Goal: Task Accomplishment & Management: Use online tool/utility

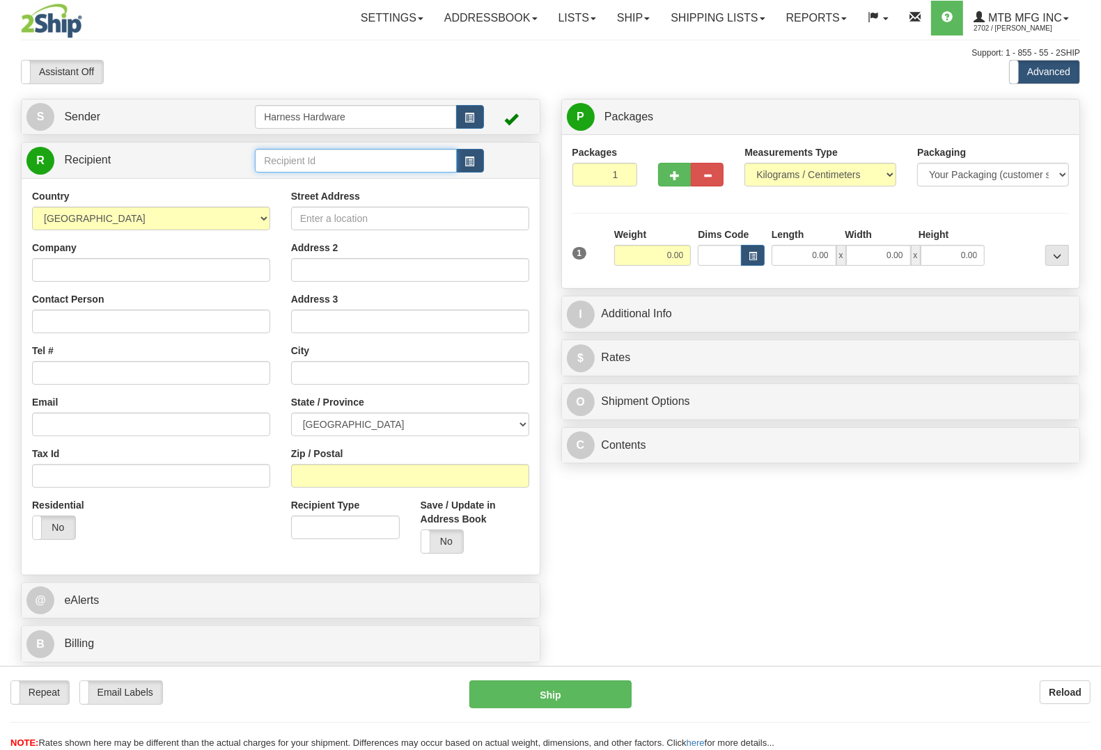
click at [333, 154] on input "text" at bounding box center [355, 161] width 201 height 24
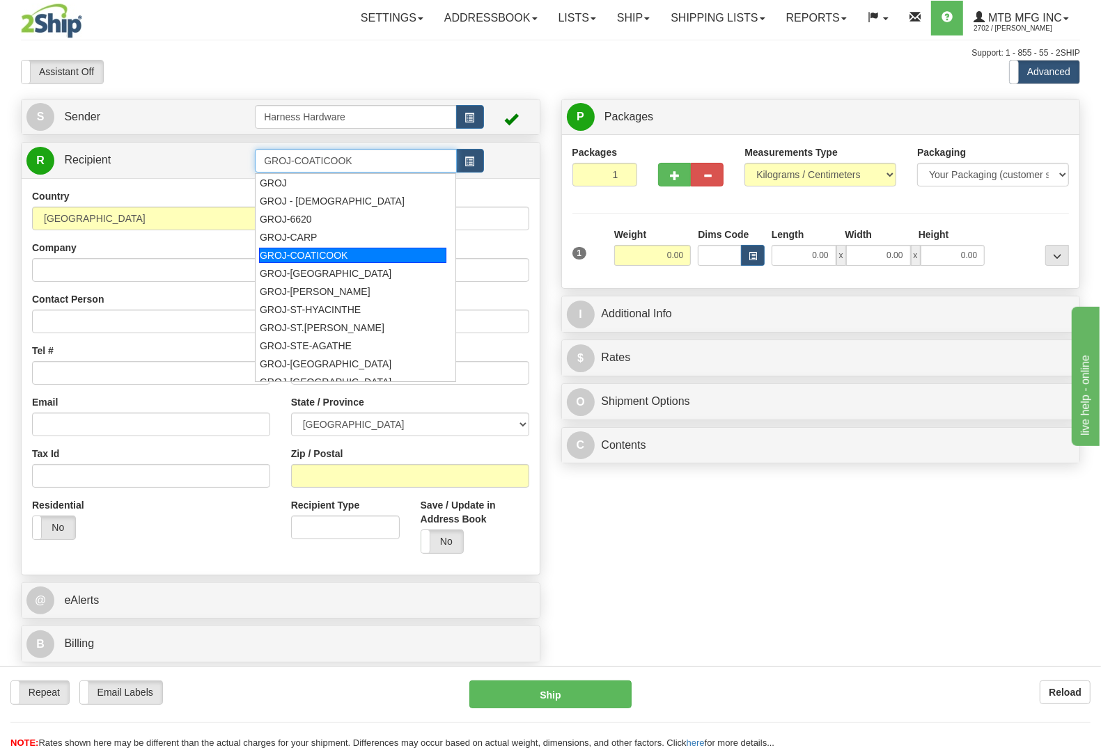
type input "GROJ-COATICOOK"
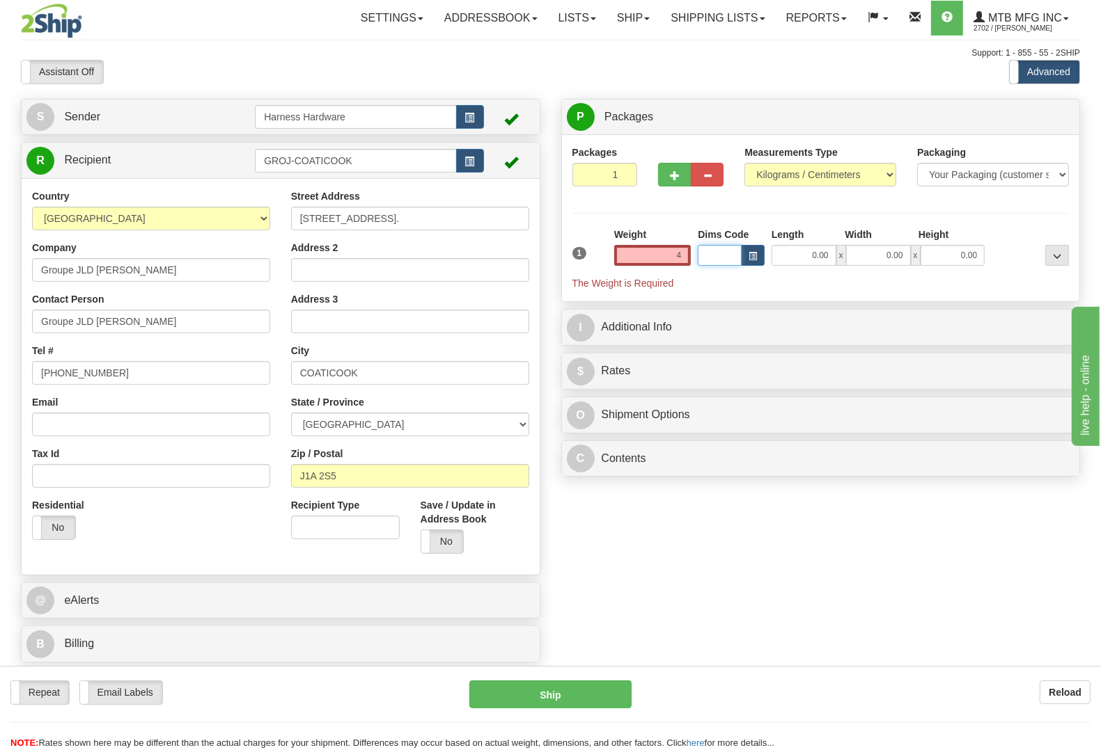
type input "4.00"
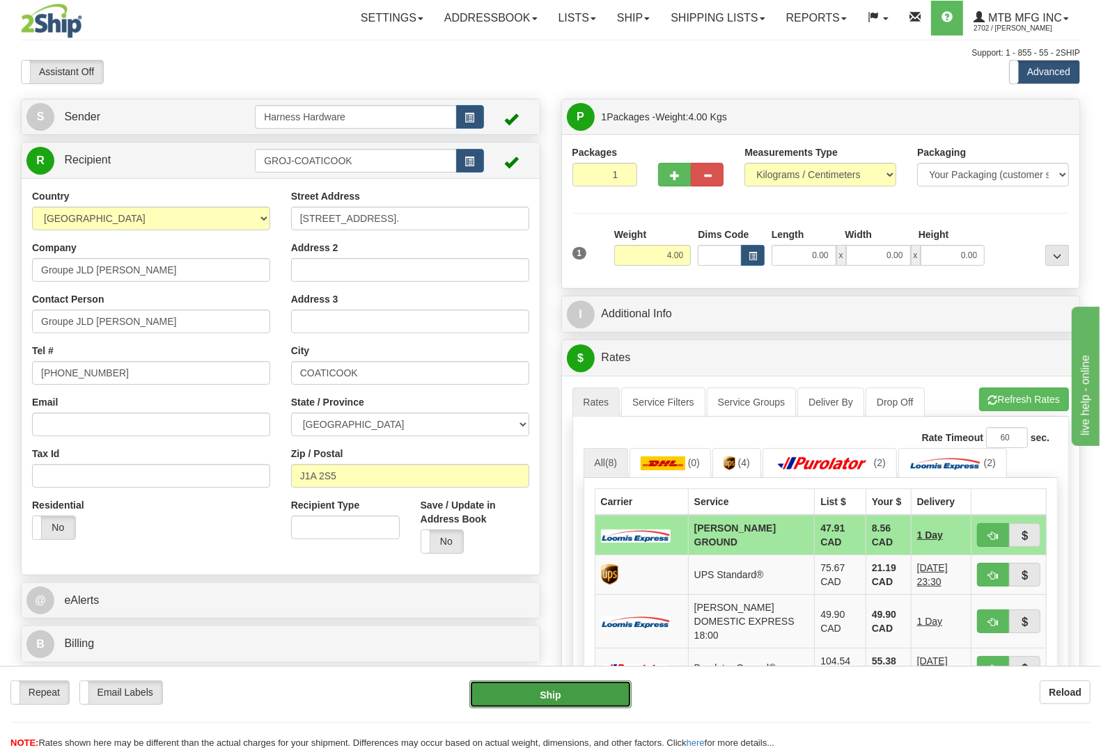
click at [559, 695] on button "Ship" at bounding box center [550, 695] width 162 height 28
type input "DD"
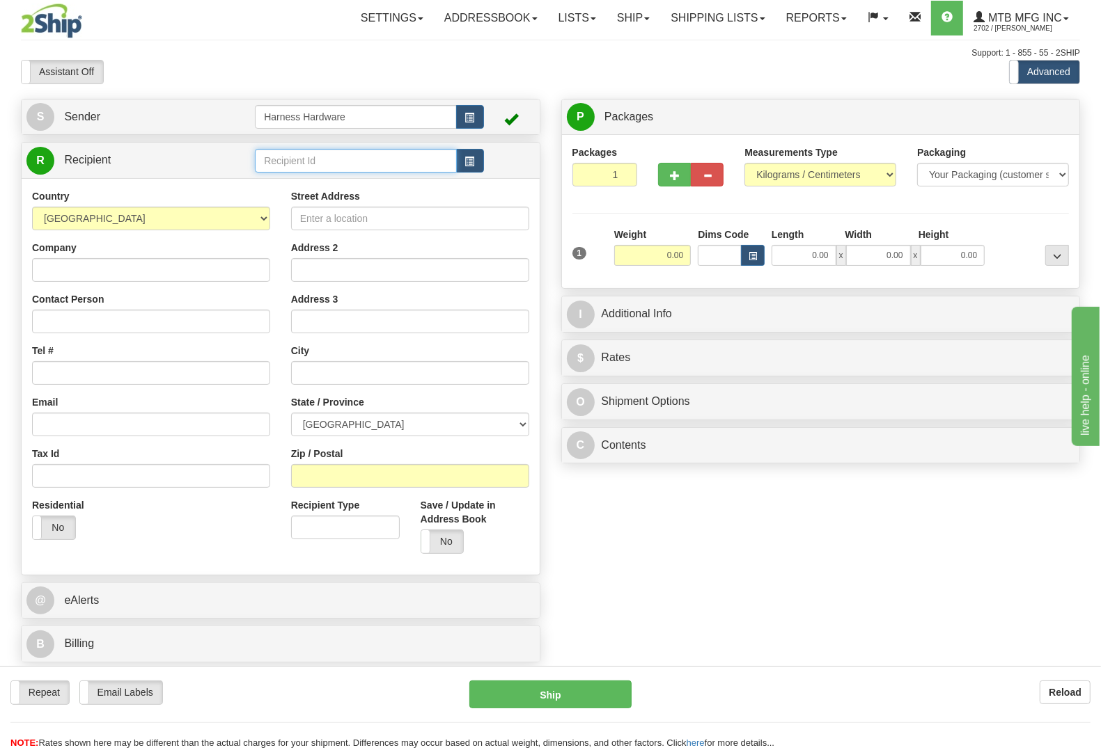
click at [381, 157] on input "text" at bounding box center [355, 161] width 201 height 24
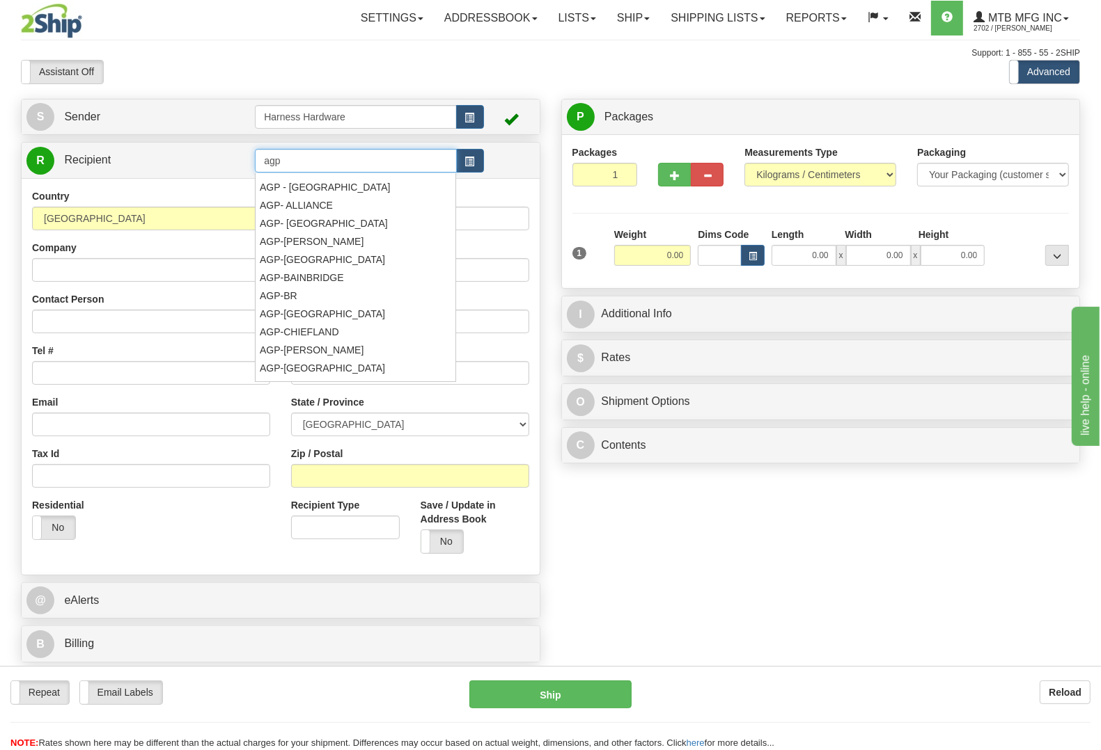
scroll to position [4, 0]
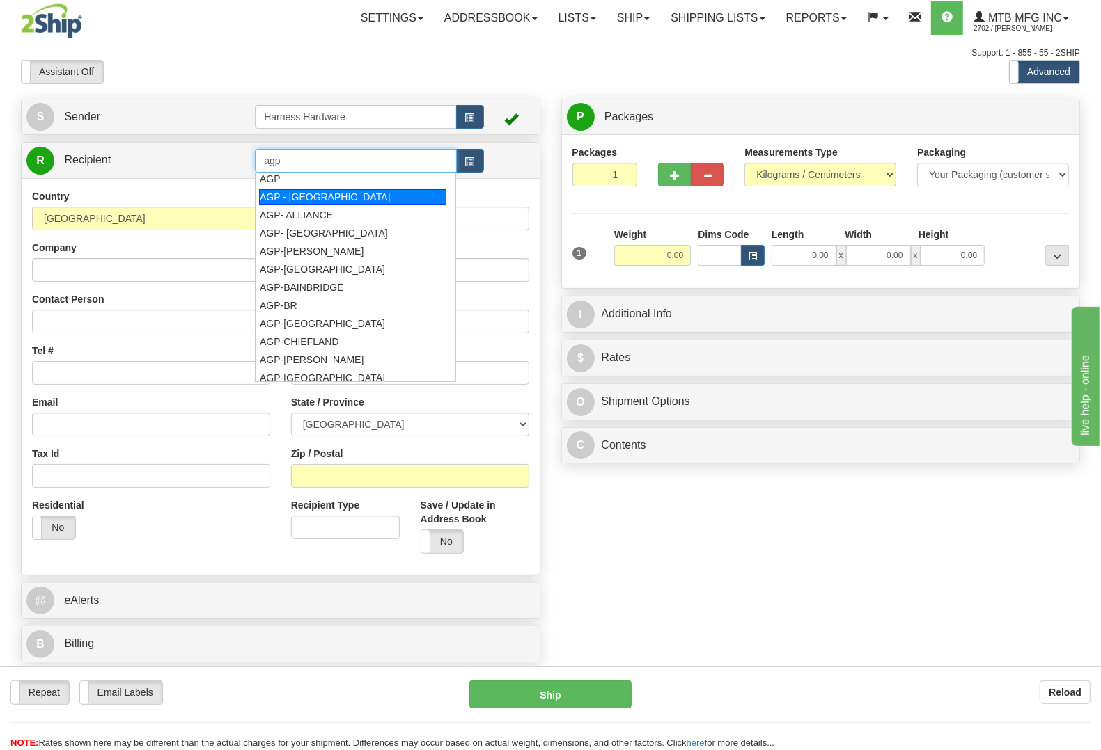
click at [331, 190] on div "AGP - HASTINGS" at bounding box center [352, 196] width 187 height 15
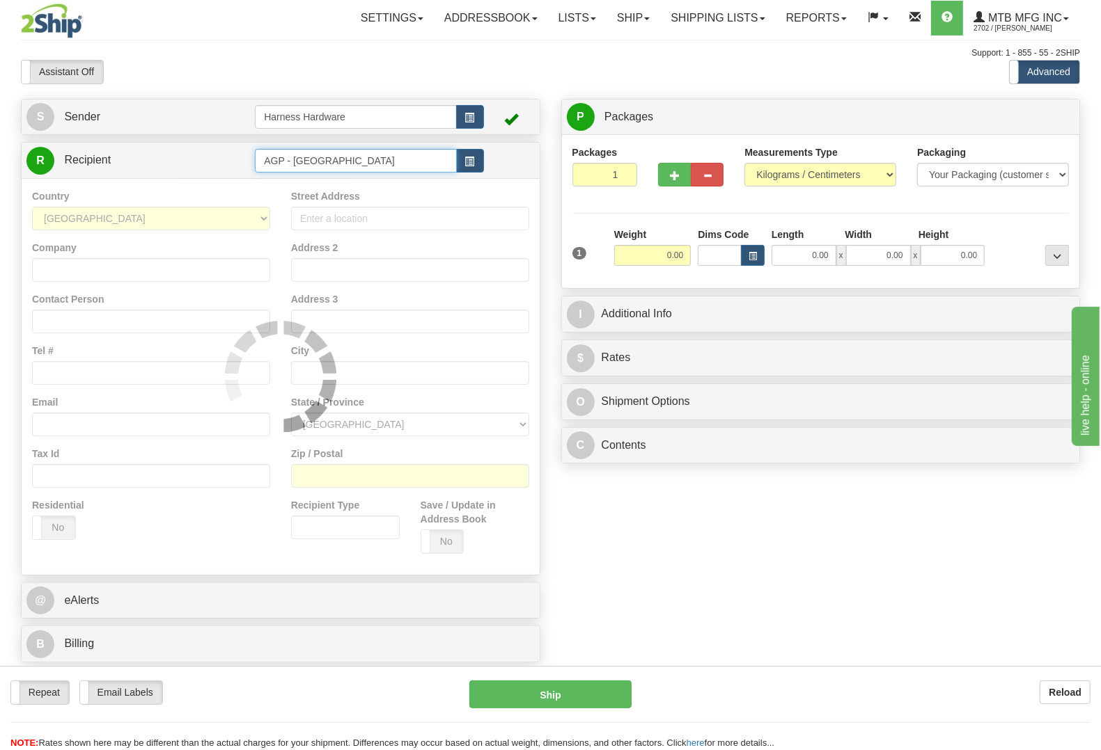
type input "AGP - HASTINGS"
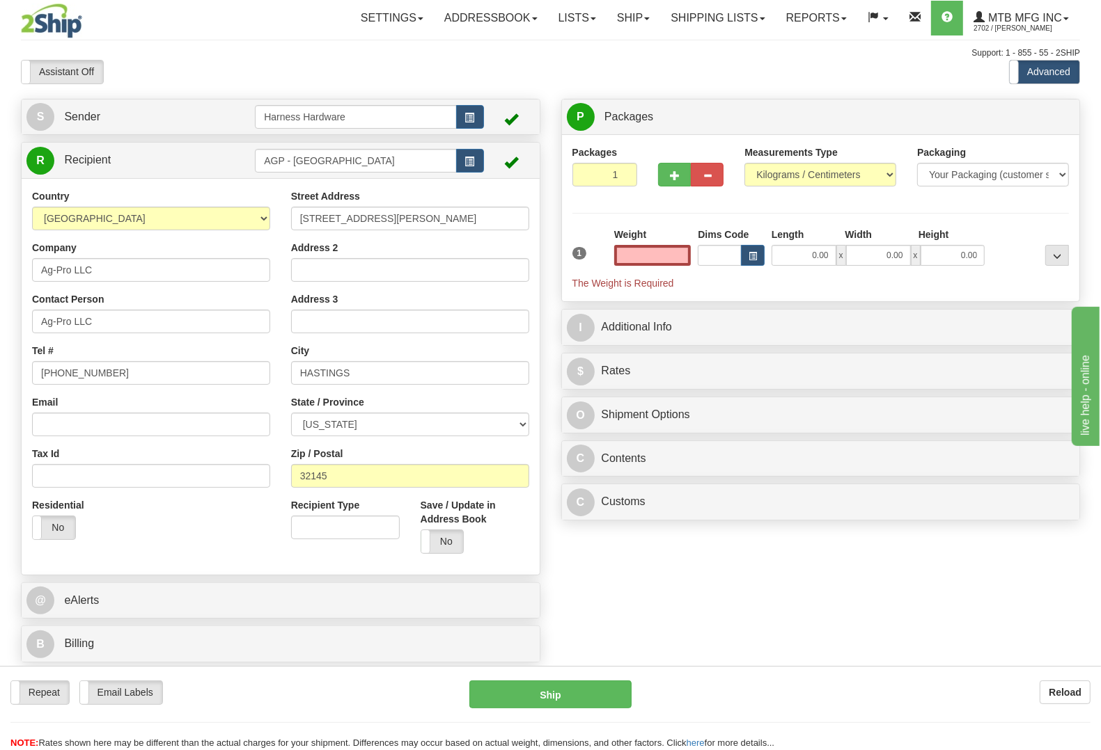
type input "0.00"
click at [380, 165] on input "AGP - HASTINGS" at bounding box center [355, 161] width 201 height 24
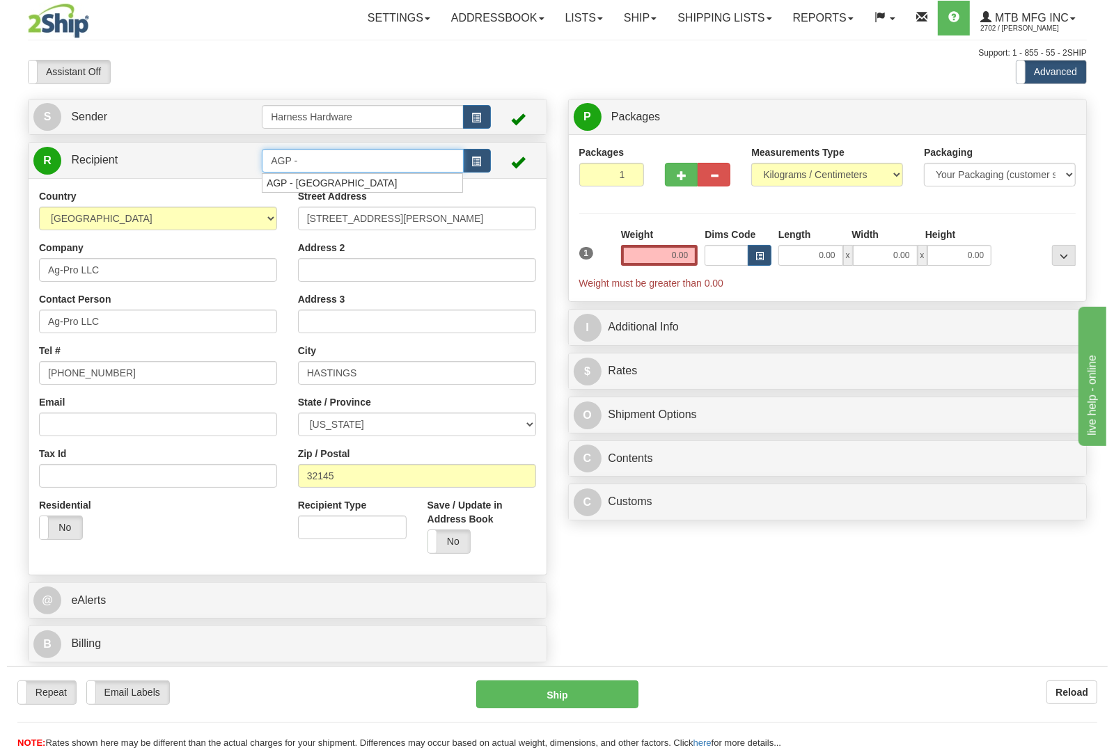
scroll to position [0, 0]
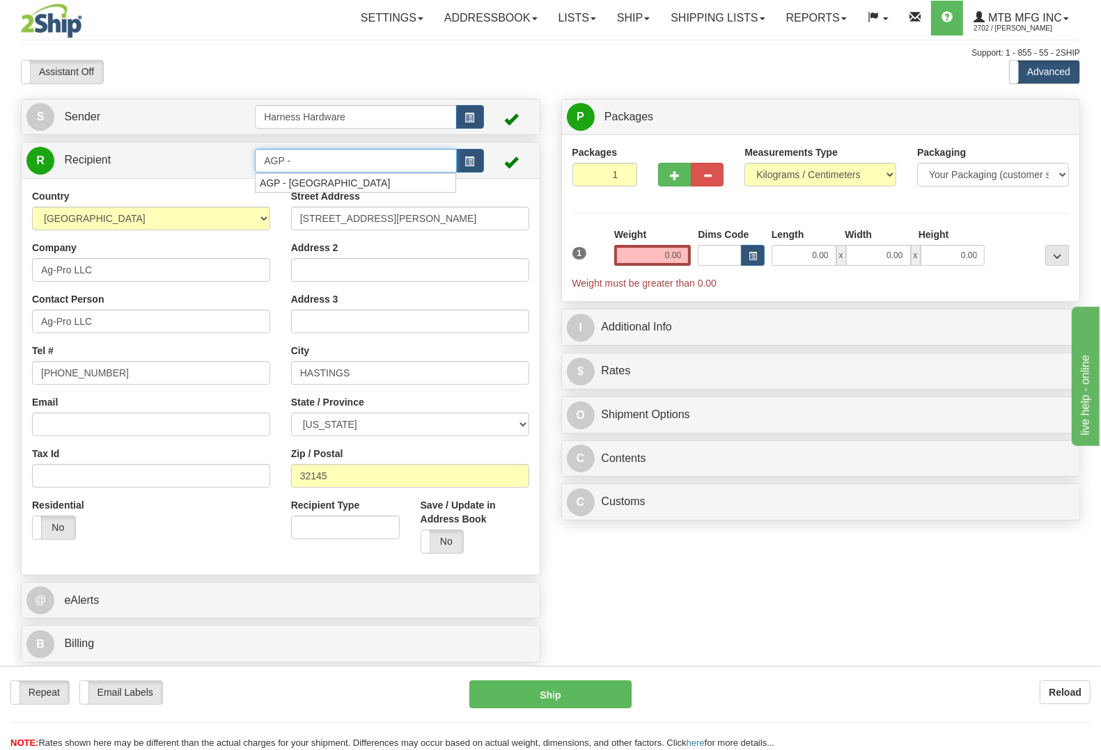
paste input "Dixie"
type input "AGP - Dixie"
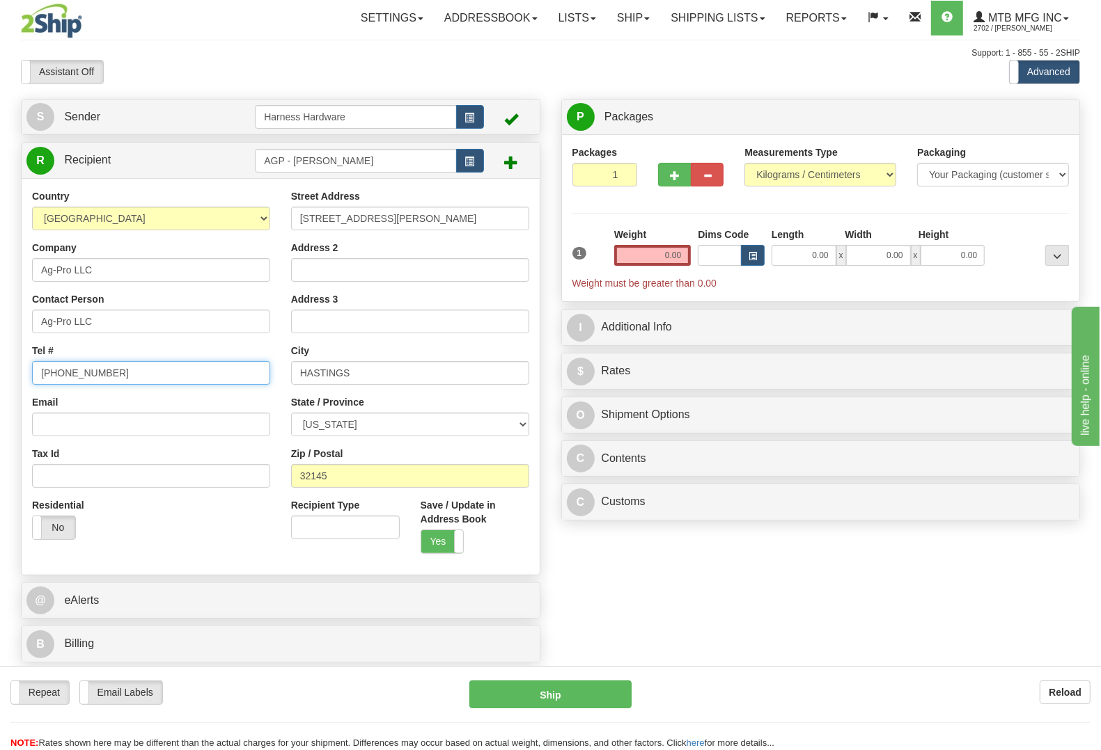
click at [115, 364] on input "904-692-1538" at bounding box center [151, 373] width 238 height 24
drag, startPoint x: 418, startPoint y: 219, endPoint x: 26, endPoint y: 221, distance: 391.2
click at [26, 221] on div "Country AFGHANISTAN ALAND ISLANDS ALBANIA ALGERIA AMERICAN SAMOA ANDORRA ANGOLA…" at bounding box center [281, 376] width 518 height 375
paste input "4281 Hwy 84"
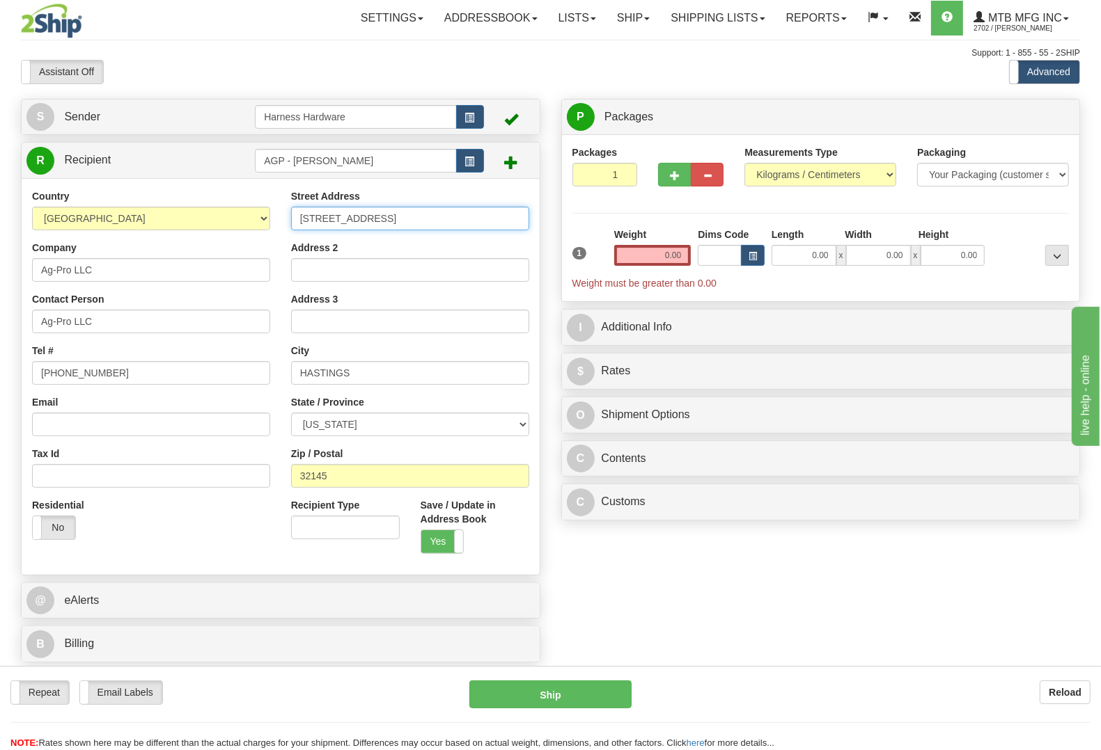
type input "4281 Hwy 84"
drag, startPoint x: 329, startPoint y: 478, endPoint x: 182, endPoint y: 473, distance: 146.2
click at [183, 472] on div "Country AFGHANISTAN ALAND ISLANDS ALBANIA ALGERIA AMERICAN SAMOA ANDORRA ANGOLA…" at bounding box center [281, 376] width 518 height 375
paste input "1629"
type input "31629"
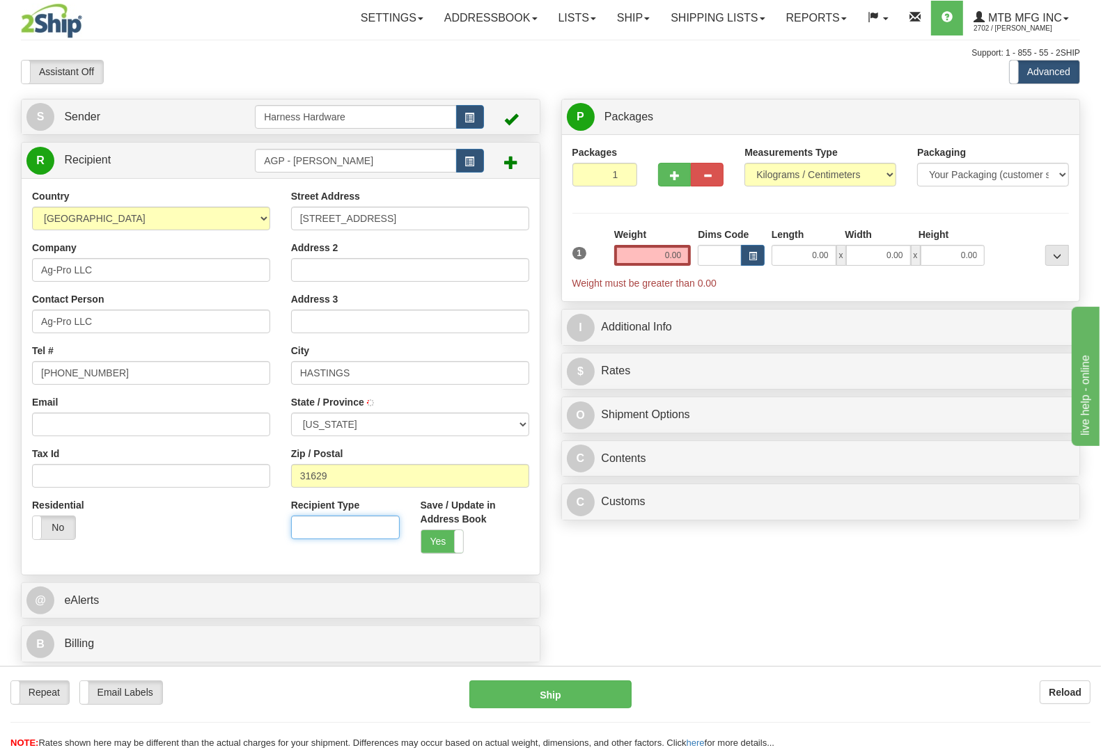
type input "DIXIE"
select select "GA"
drag, startPoint x: 0, startPoint y: 371, endPoint x: 0, endPoint y: 360, distance: 11.1
click at [0, 360] on div "Toggle navigation Settings Shipping Preferences Fields Preferences New" at bounding box center [550, 375] width 1101 height 750
type input "0000000000"
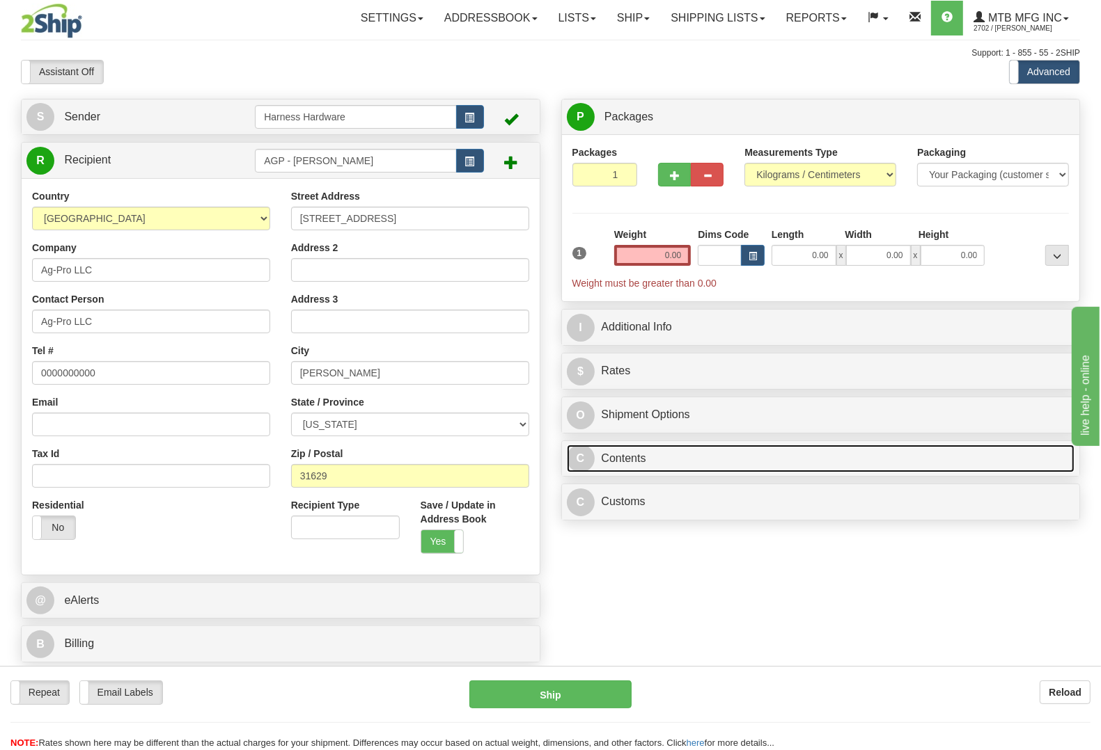
click at [632, 457] on link "C Contents" at bounding box center [821, 459] width 508 height 29
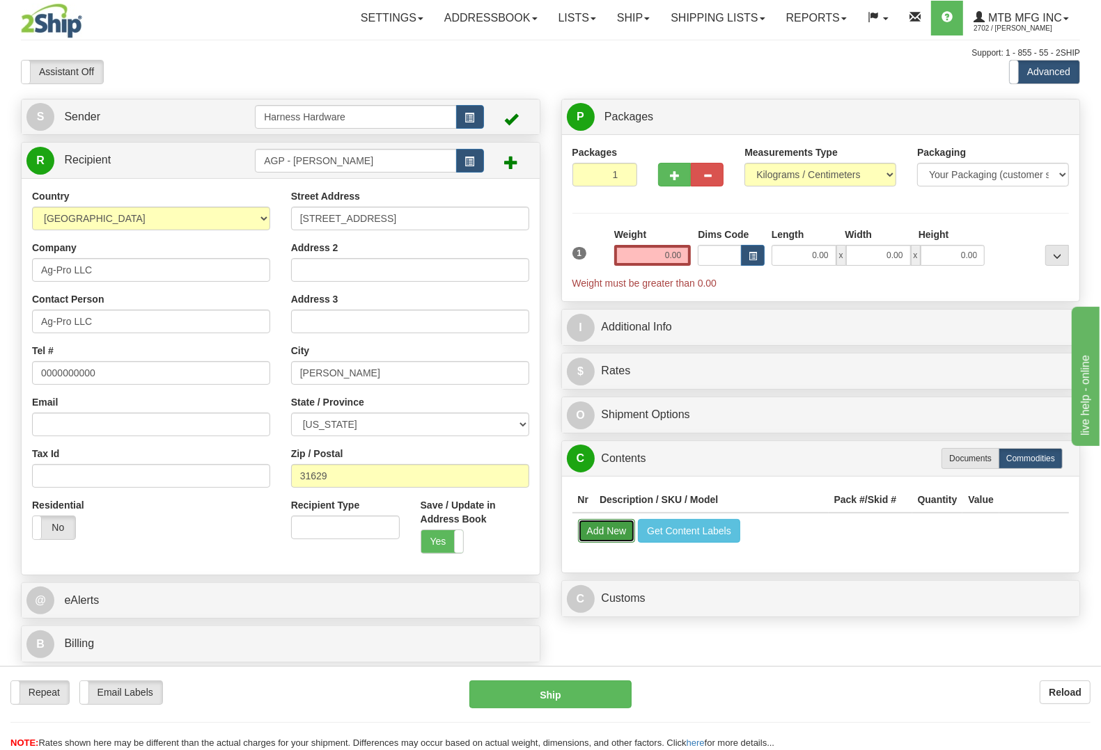
click at [607, 533] on button "Add New" at bounding box center [607, 531] width 58 height 24
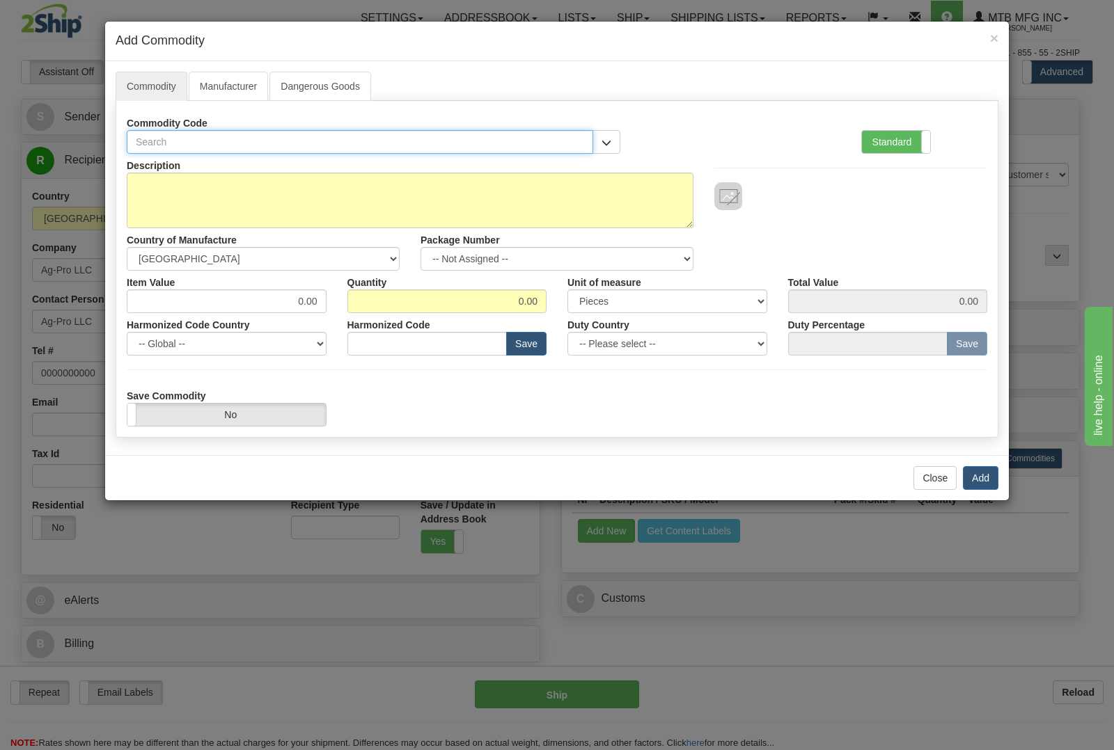
click at [408, 144] on input "text" at bounding box center [360, 142] width 466 height 24
type input "1344"
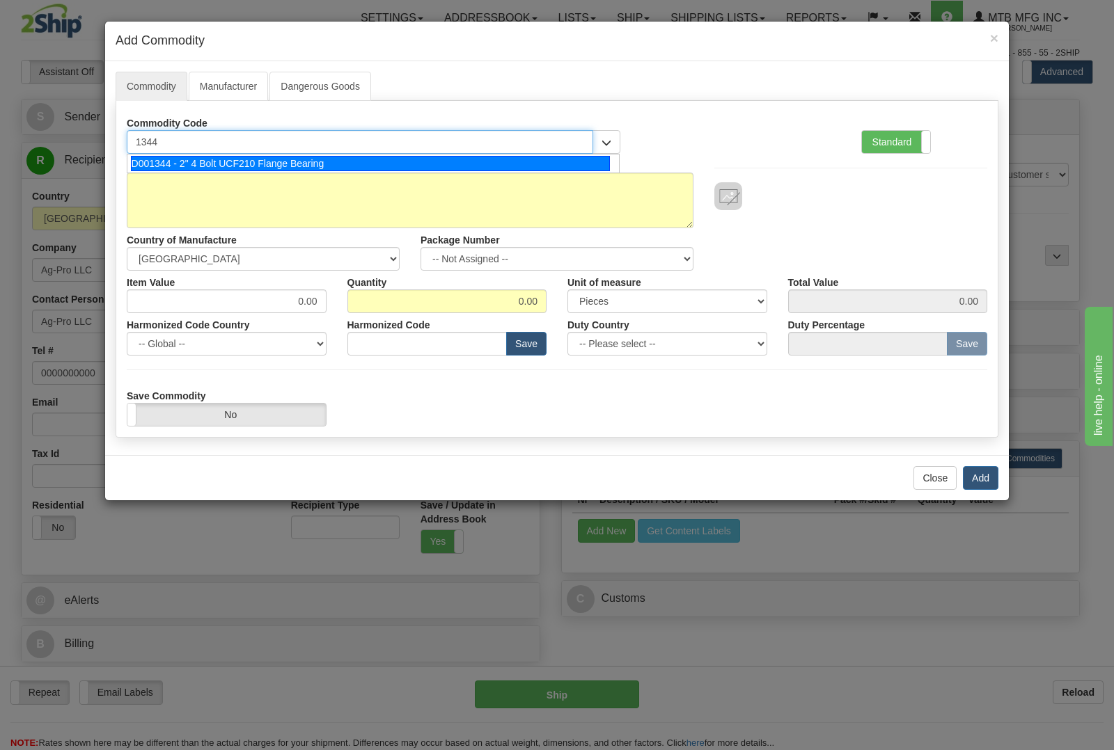
click at [356, 162] on div "D001344 - 2" 4 Bolt UCF210 Flange Bearing" at bounding box center [371, 163] width 480 height 15
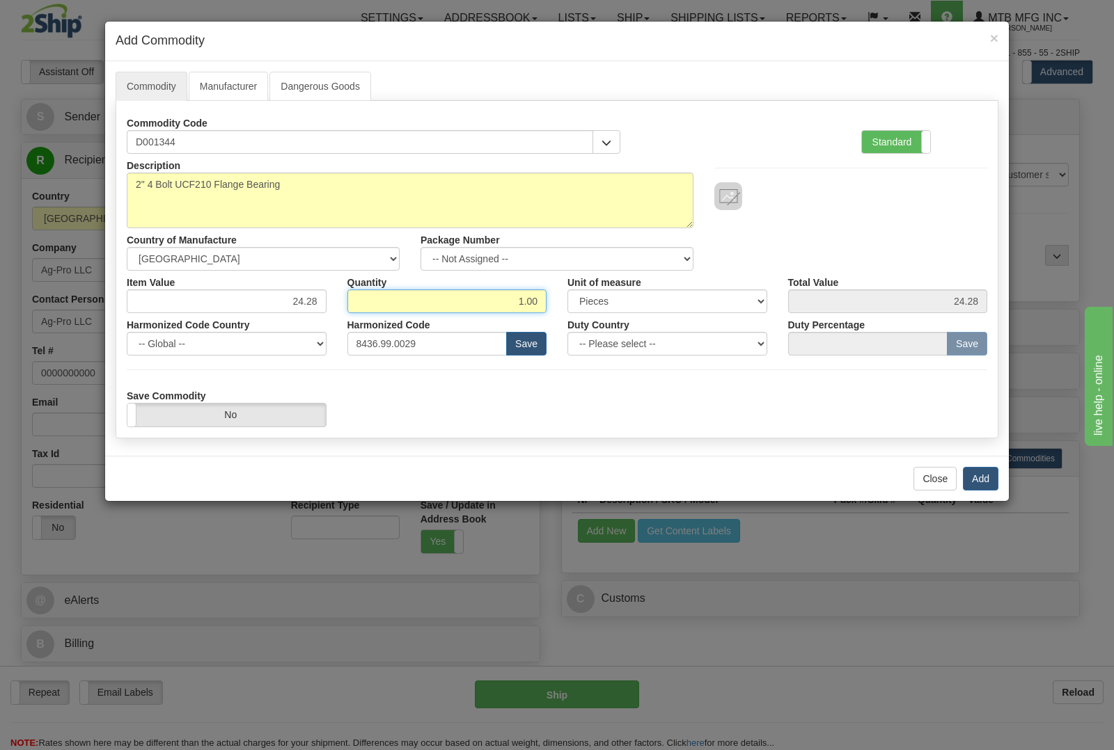
drag, startPoint x: 506, startPoint y: 304, endPoint x: 618, endPoint y: 325, distance: 114.0
click at [627, 311] on div "Item Value 24.28 Quantity 1.00 Unit of measure 3 Thousand Square Inches Adjustm…" at bounding box center [556, 292] width 881 height 42
type input "2"
type input "48.56"
click at [970, 475] on button "Add" at bounding box center [981, 479] width 36 height 24
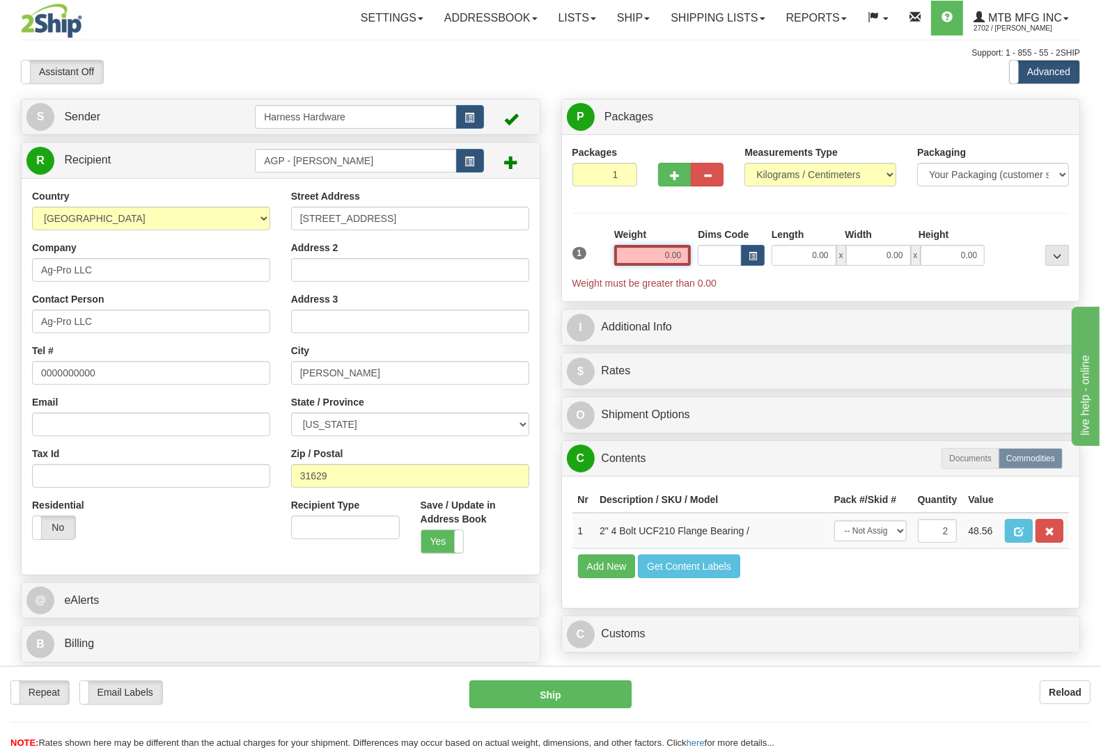
click at [691, 256] on div "Weight 0.00" at bounding box center [653, 252] width 84 height 49
drag, startPoint x: 651, startPoint y: 258, endPoint x: 774, endPoint y: 246, distance: 123.8
click at [773, 248] on div "1 Weight 0.00 Dims Code 0.00" at bounding box center [821, 259] width 504 height 63
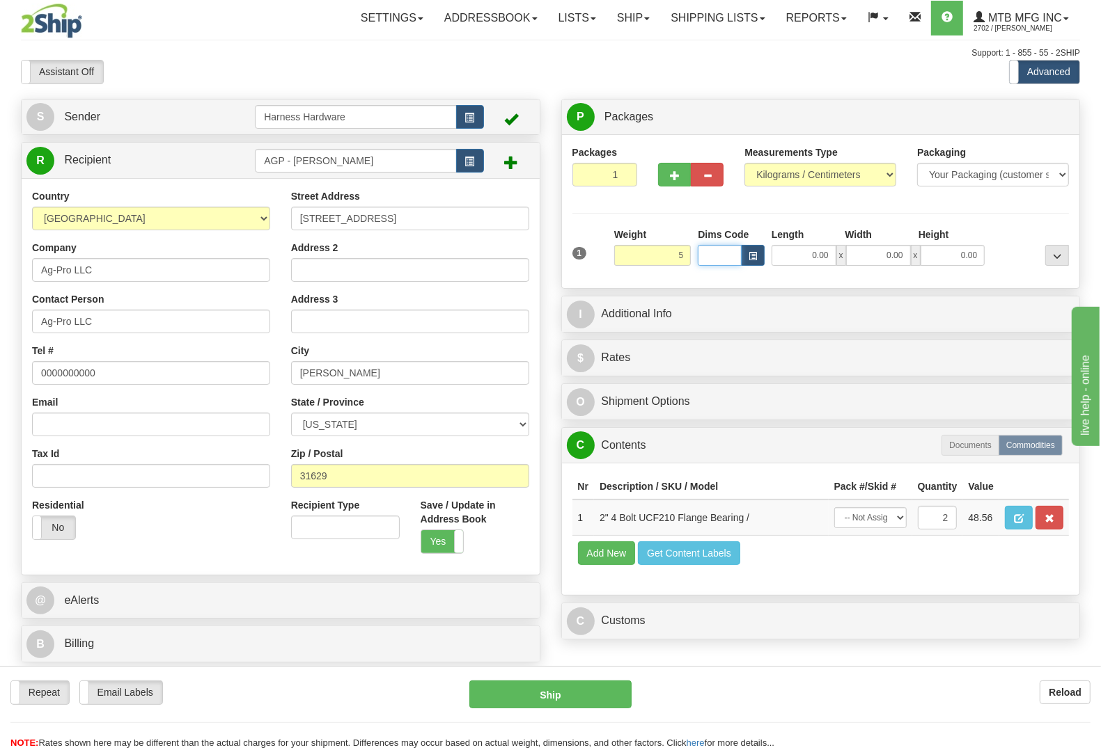
type input "5.00"
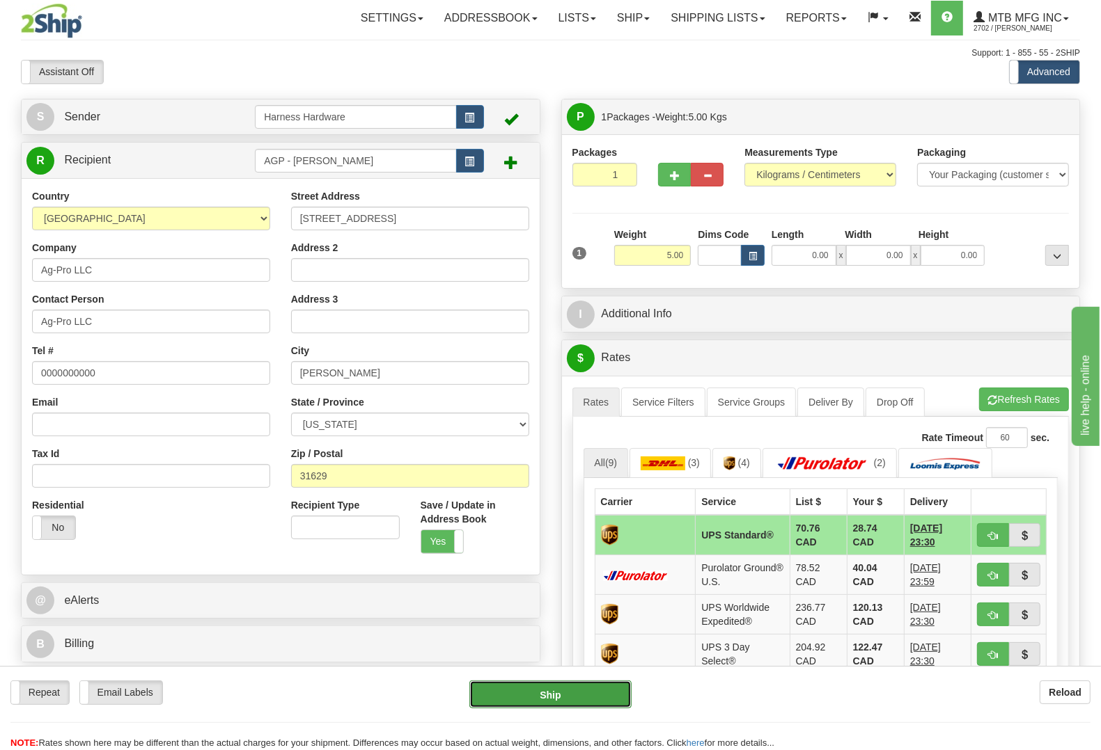
click at [565, 700] on button "Ship" at bounding box center [550, 695] width 162 height 28
type input "11"
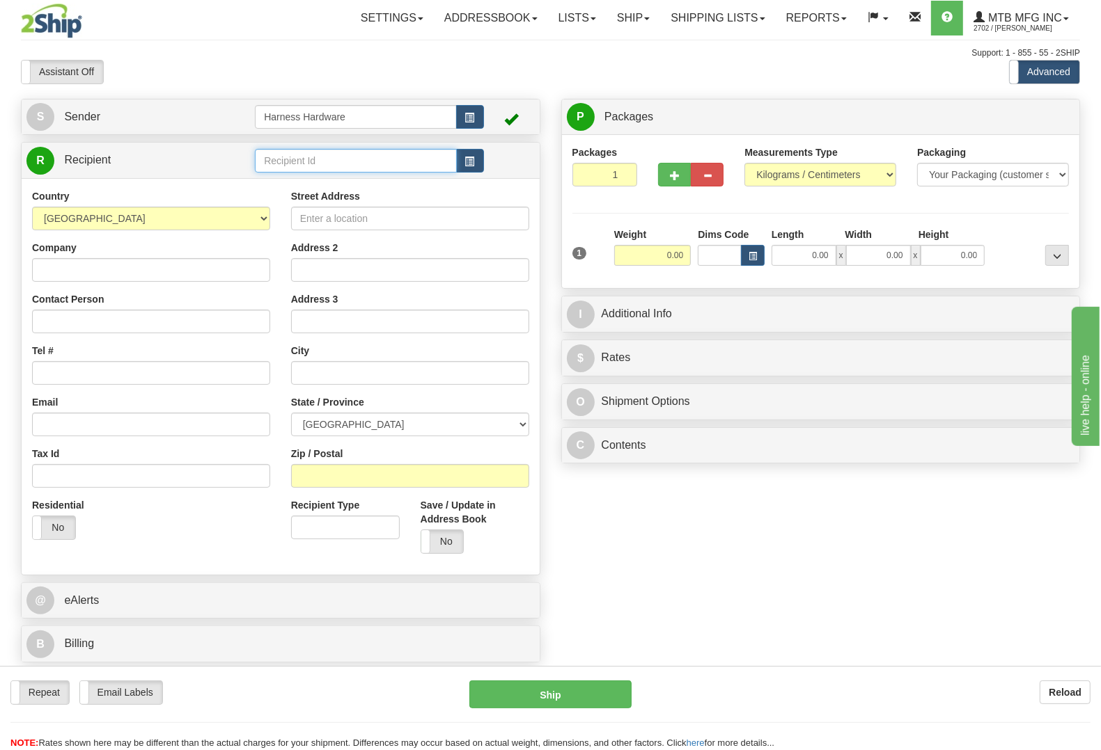
click at [297, 168] on input "text" at bounding box center [355, 161] width 201 height 24
click at [416, 159] on input "text" at bounding box center [355, 161] width 201 height 24
type input "wils"
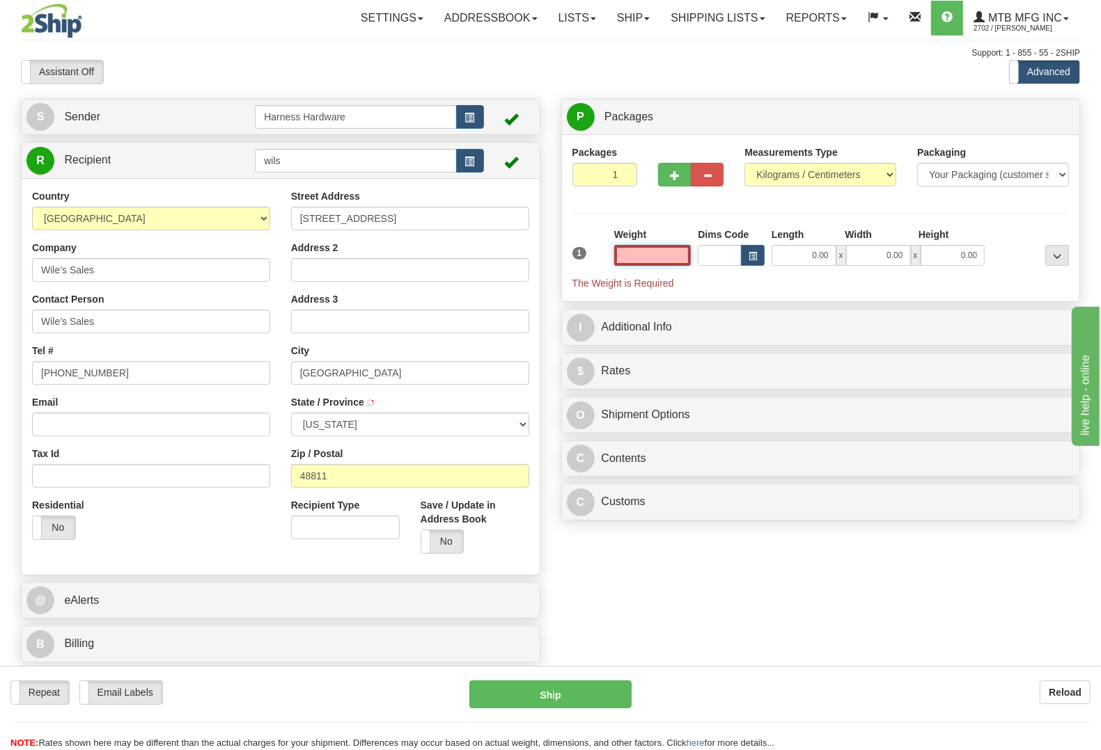
type input "CARSON CITY"
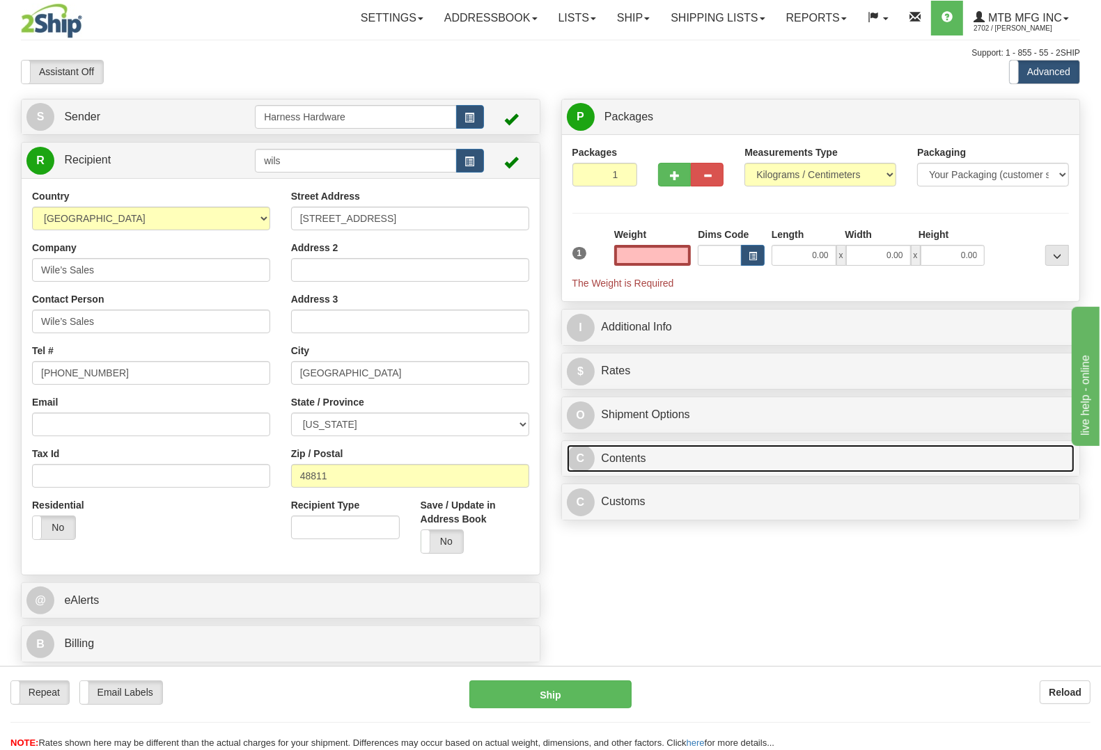
type input "0.00"
click at [670, 457] on link "C Contents" at bounding box center [821, 459] width 508 height 29
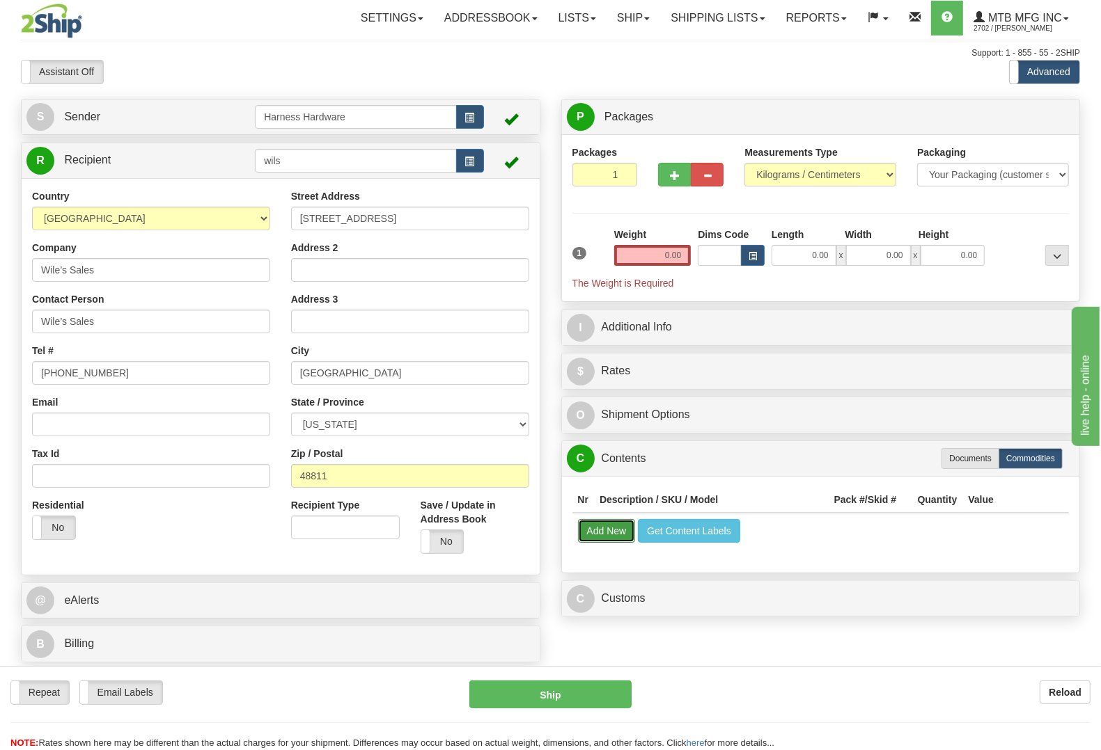
click at [617, 536] on button "Add New" at bounding box center [607, 531] width 58 height 24
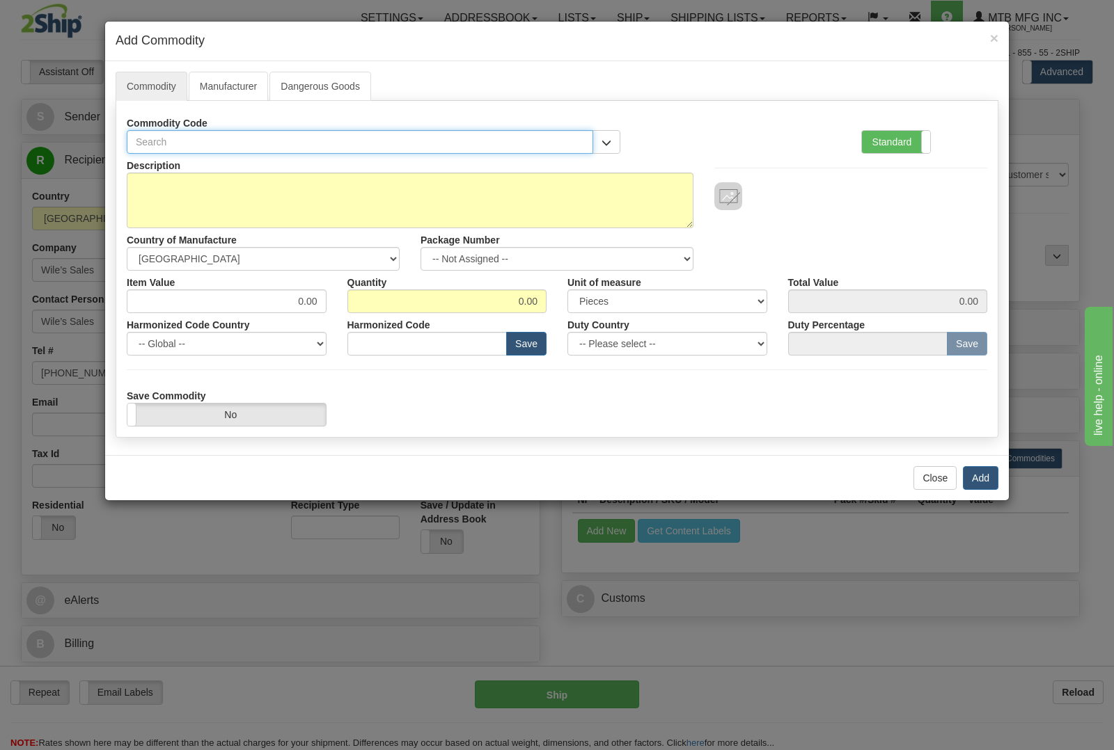
click at [423, 138] on input "text" at bounding box center [360, 142] width 466 height 24
type input "4308"
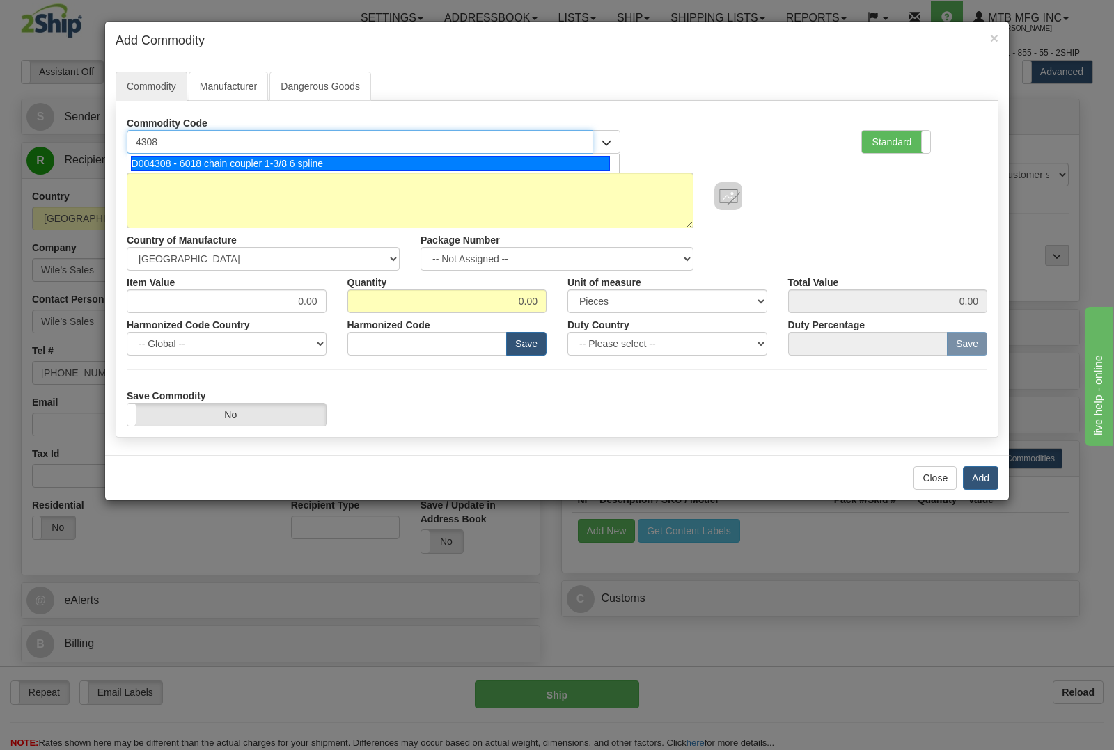
click at [430, 159] on div "D004308 - 6018 chain coupler 1-3/8 6 spline" at bounding box center [371, 163] width 480 height 15
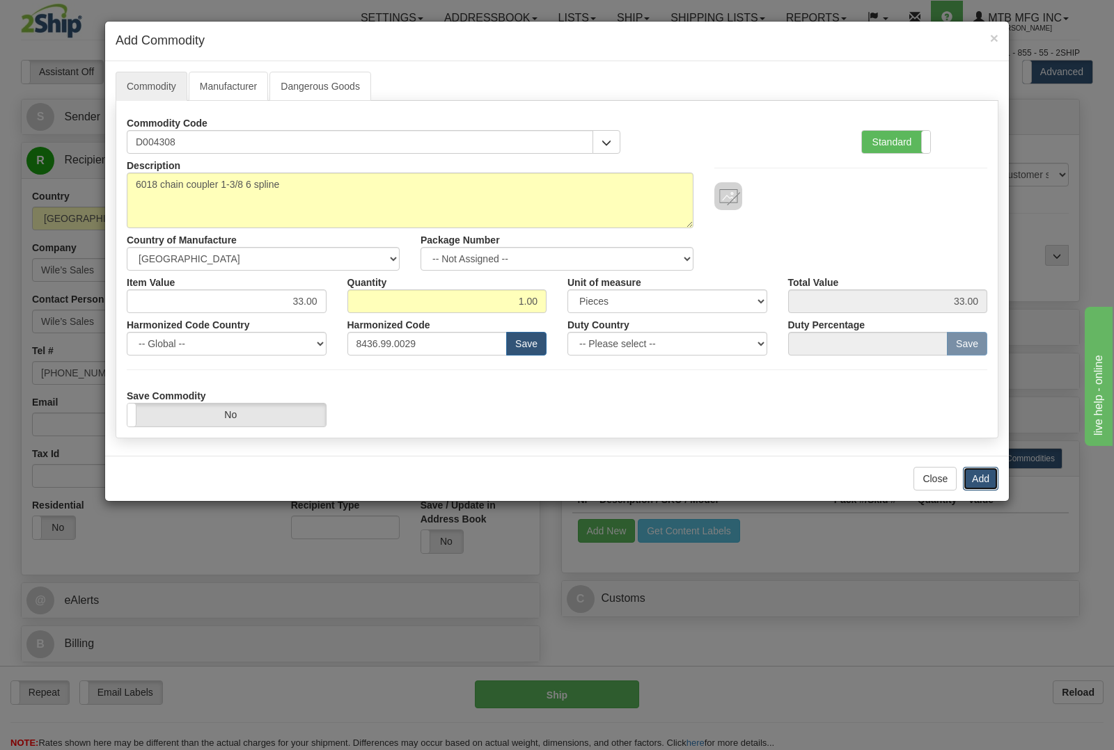
click at [985, 475] on button "Add" at bounding box center [981, 479] width 36 height 24
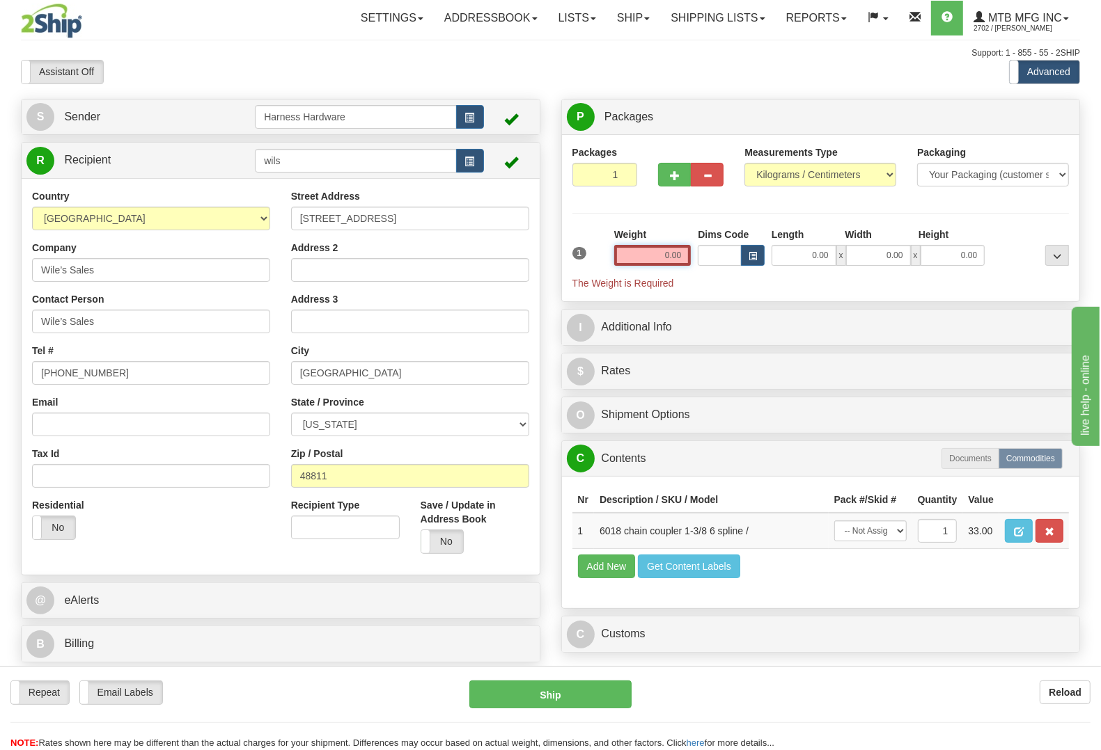
click at [631, 261] on input "0.00" at bounding box center [652, 255] width 77 height 21
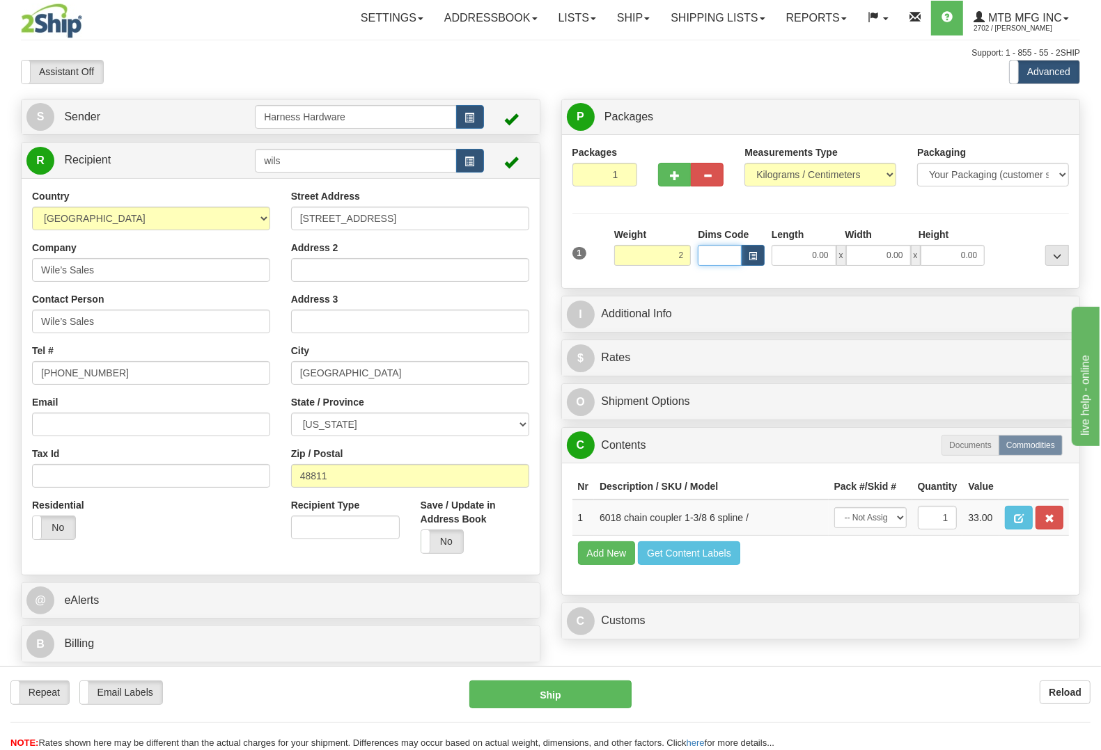
type input "2.00"
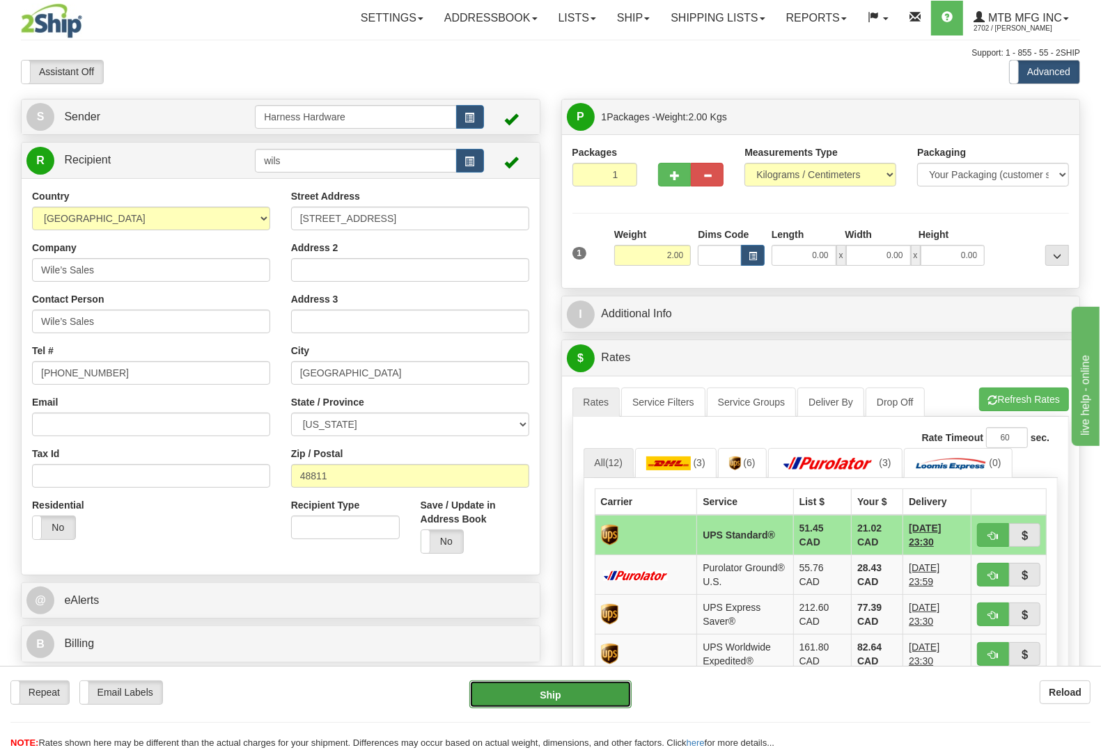
click at [562, 691] on button "Ship" at bounding box center [550, 695] width 162 height 28
type input "11"
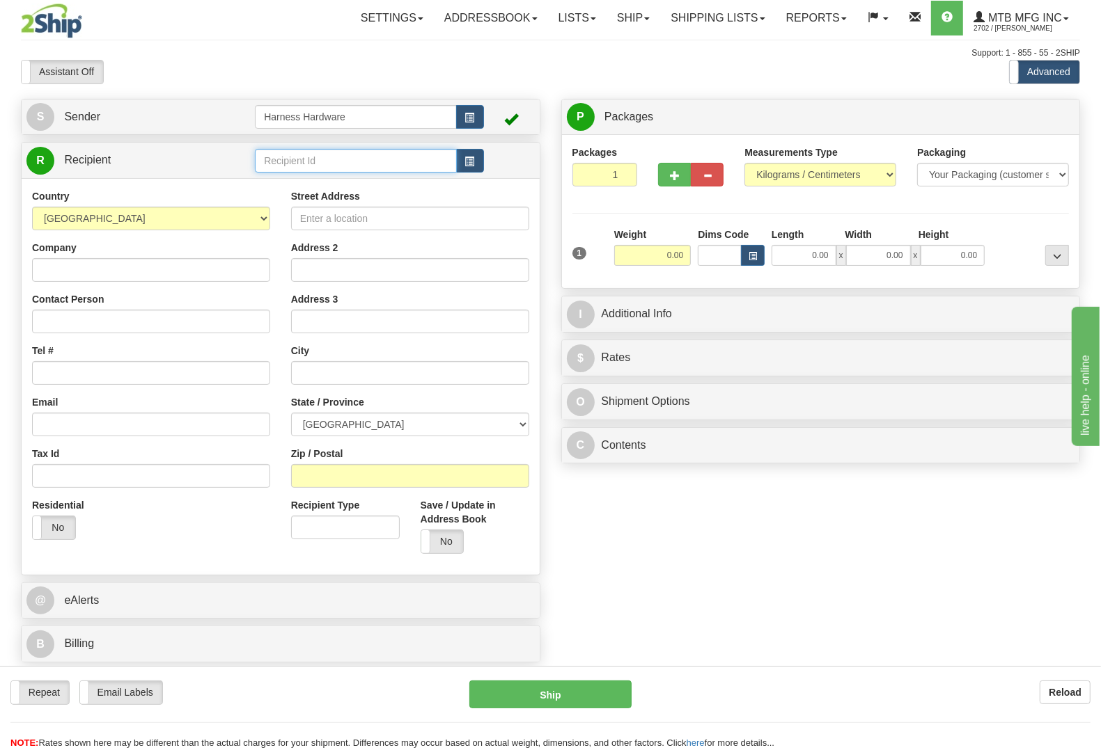
click at [368, 159] on input "text" at bounding box center [355, 161] width 201 height 24
type input "hubf"
type input "2.00"
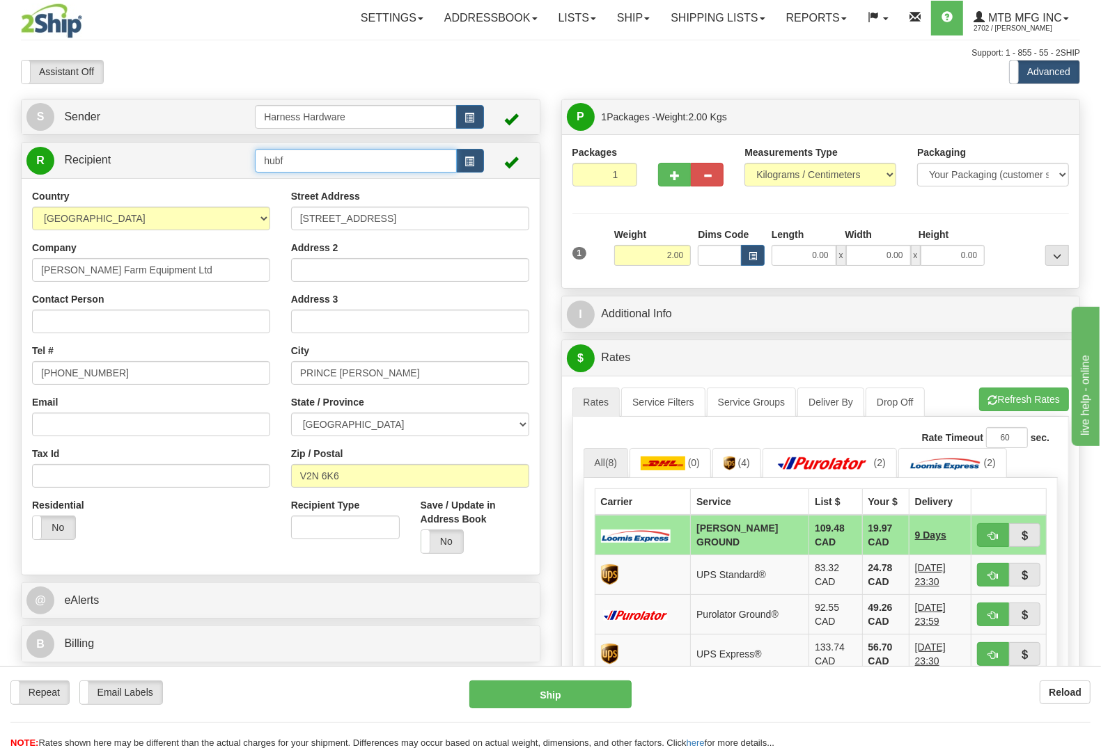
click at [294, 157] on input "hubf" at bounding box center [355, 161] width 201 height 24
type input "HUBF-SMITHERS"
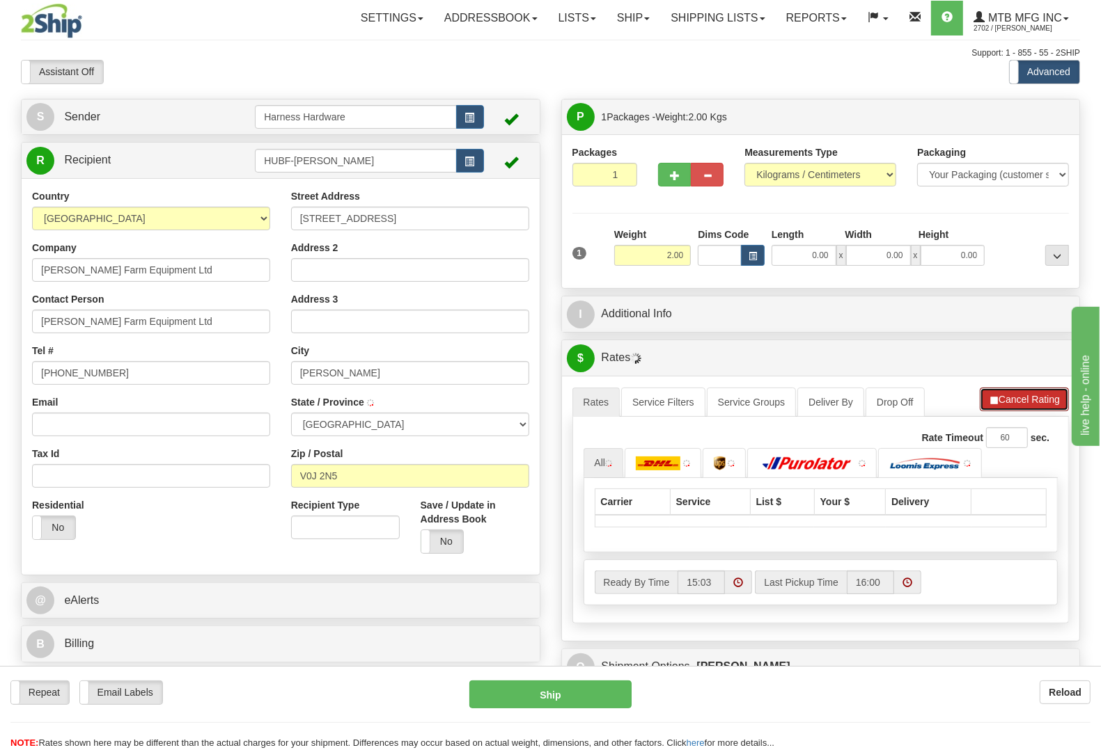
drag, startPoint x: 1020, startPoint y: 407, endPoint x: 816, endPoint y: 350, distance: 211.8
click at [825, 336] on div "P Packages 1 Packages - Weight: 2.00 Kgs Shipment Level Shipm. Package Level Pa…" at bounding box center [821, 418] width 540 height 638
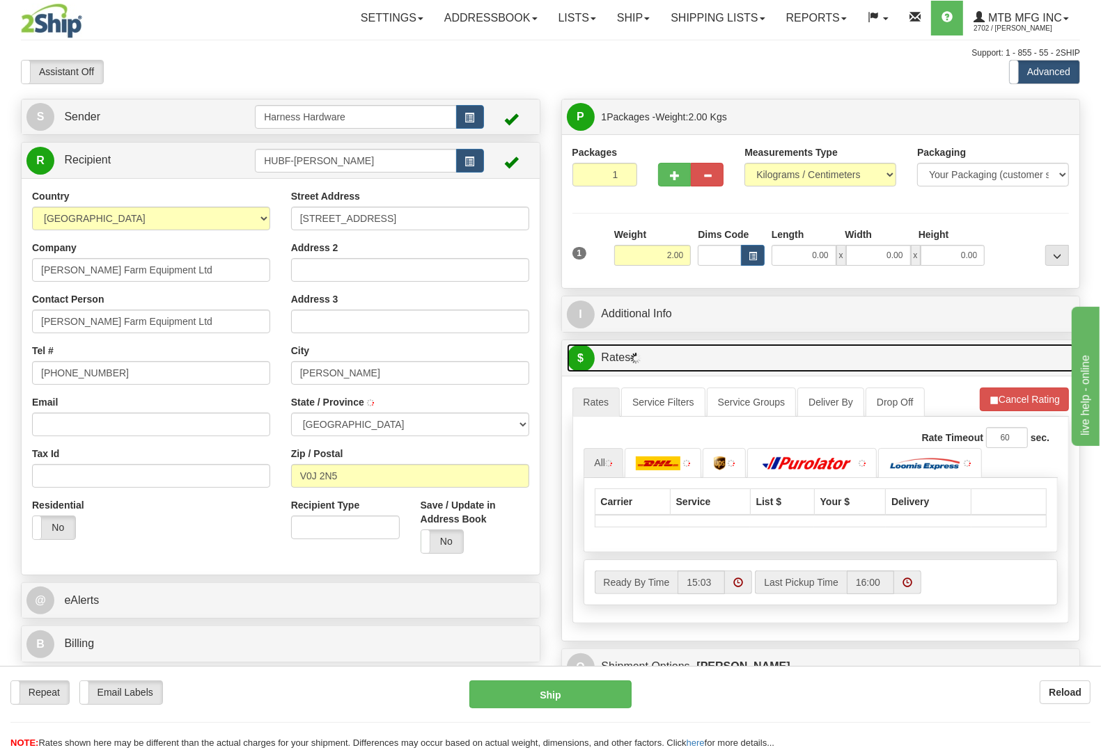
click at [816, 353] on link "$ Rates" at bounding box center [821, 358] width 508 height 29
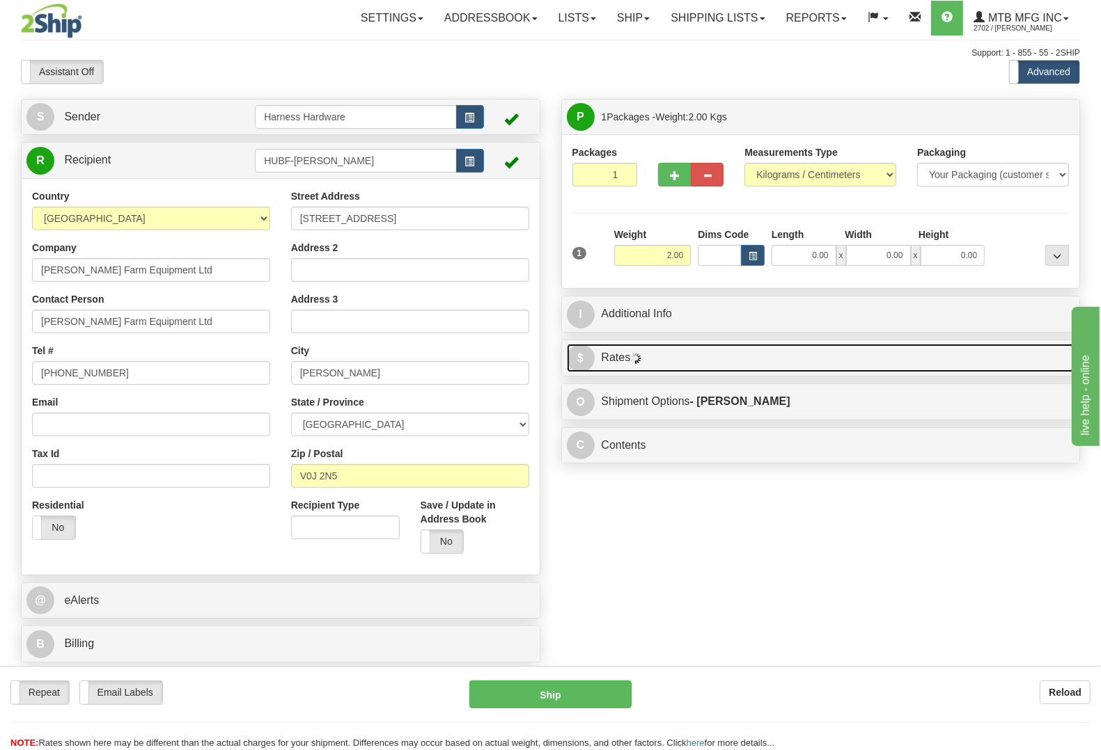
drag, startPoint x: 649, startPoint y: 353, endPoint x: 641, endPoint y: 349, distance: 8.7
click at [648, 353] on link "$ Rates" at bounding box center [821, 358] width 508 height 29
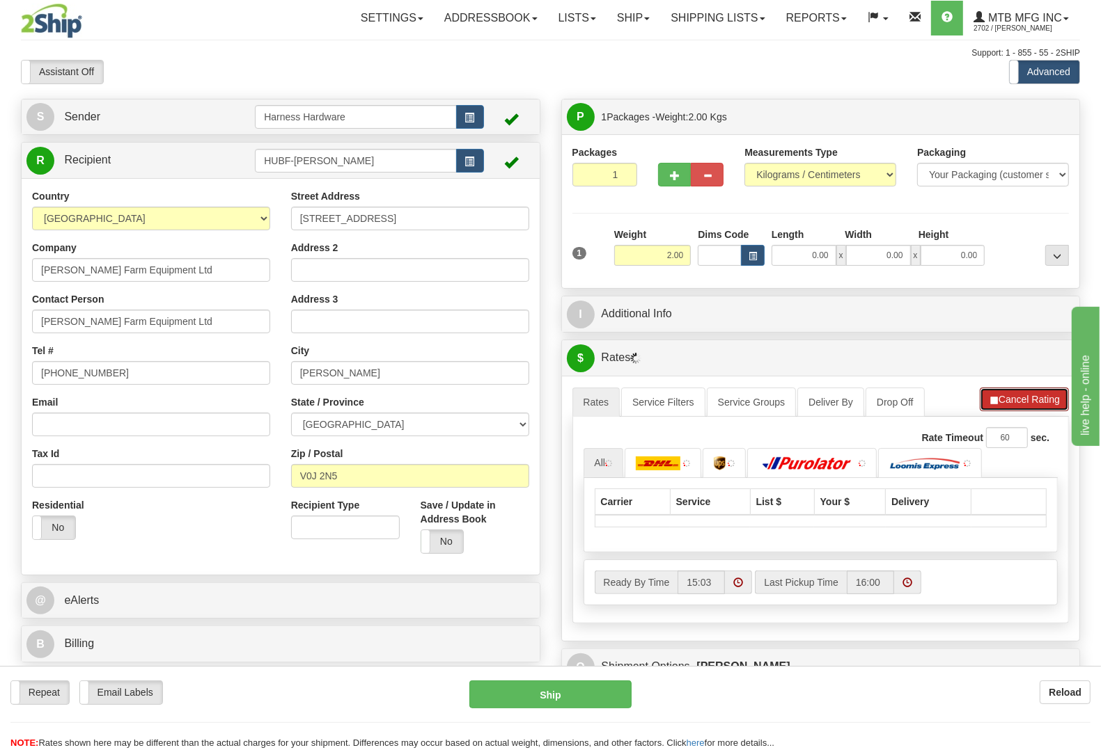
click at [1041, 399] on button "Cancel Rating" at bounding box center [1023, 400] width 89 height 24
click at [1038, 398] on button "Refresh Rates" at bounding box center [1024, 400] width 90 height 24
click at [640, 261] on input "2.00" at bounding box center [652, 255] width 77 height 21
click at [700, 253] on div "1 Weight 2.00 Dims Code 0.00" at bounding box center [821, 252] width 504 height 49
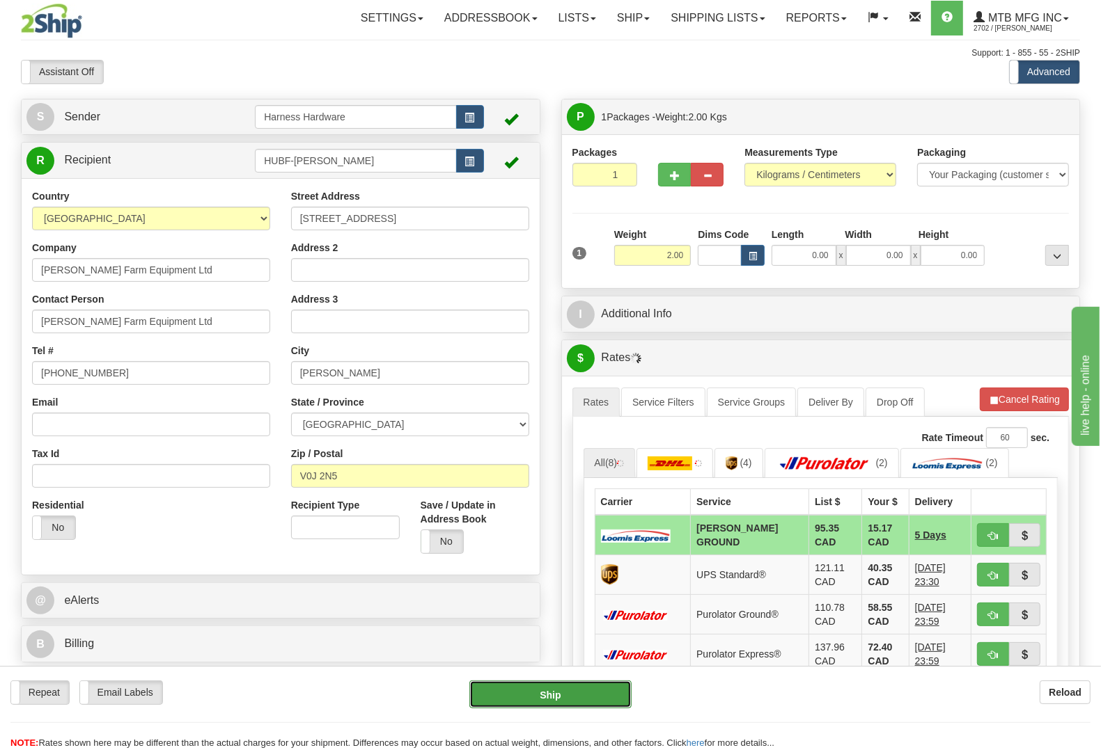
click at [581, 684] on button "Ship" at bounding box center [550, 695] width 162 height 28
type input "DD"
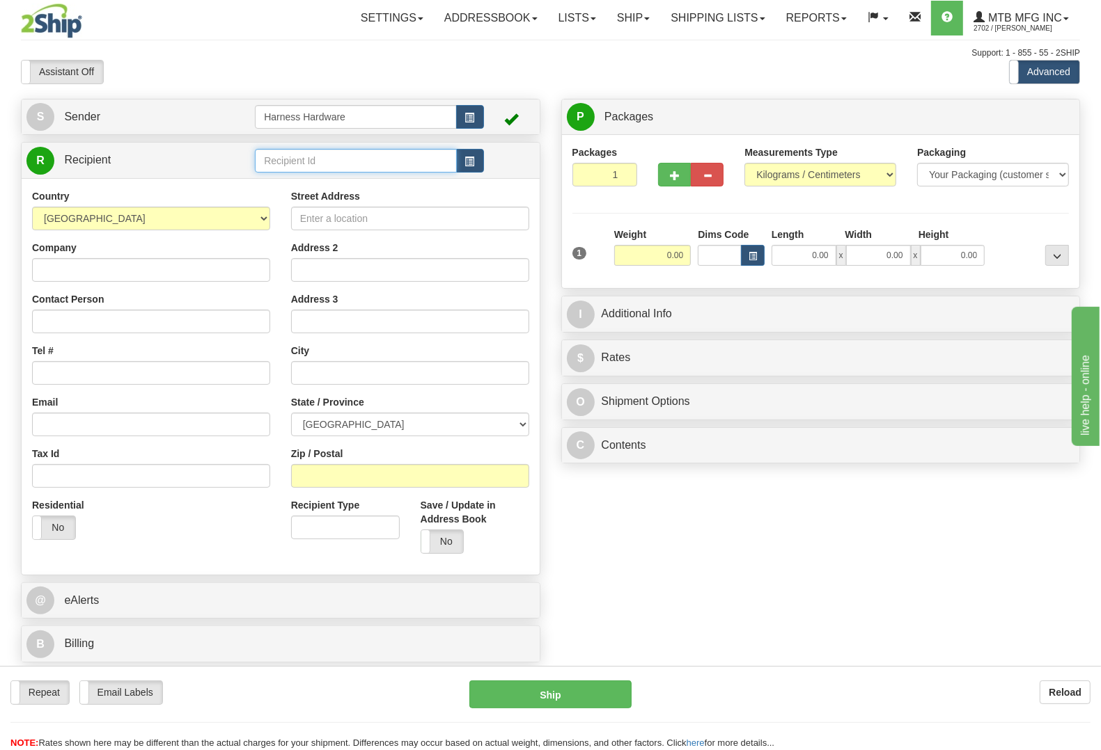
click at [366, 166] on input "text" at bounding box center [355, 161] width 201 height 24
type input "GROT"
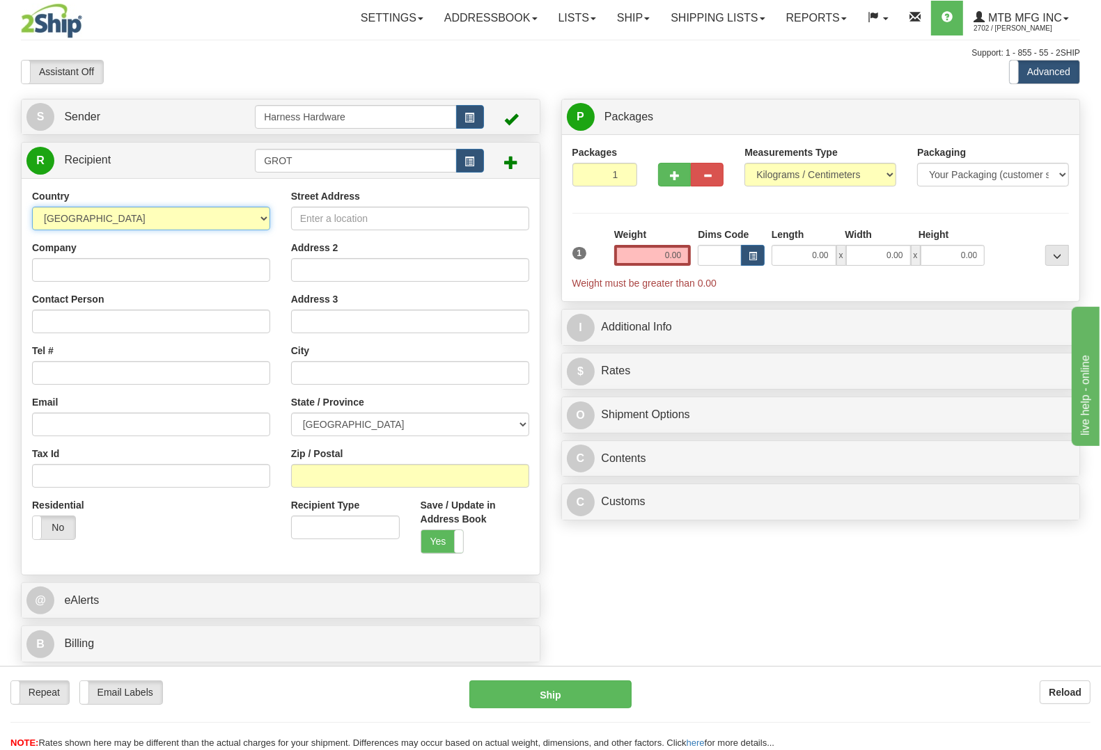
select select "US"
click at [92, 269] on input "Company" at bounding box center [151, 270] width 238 height 24
paste input "Groff Tractor & Equipment"
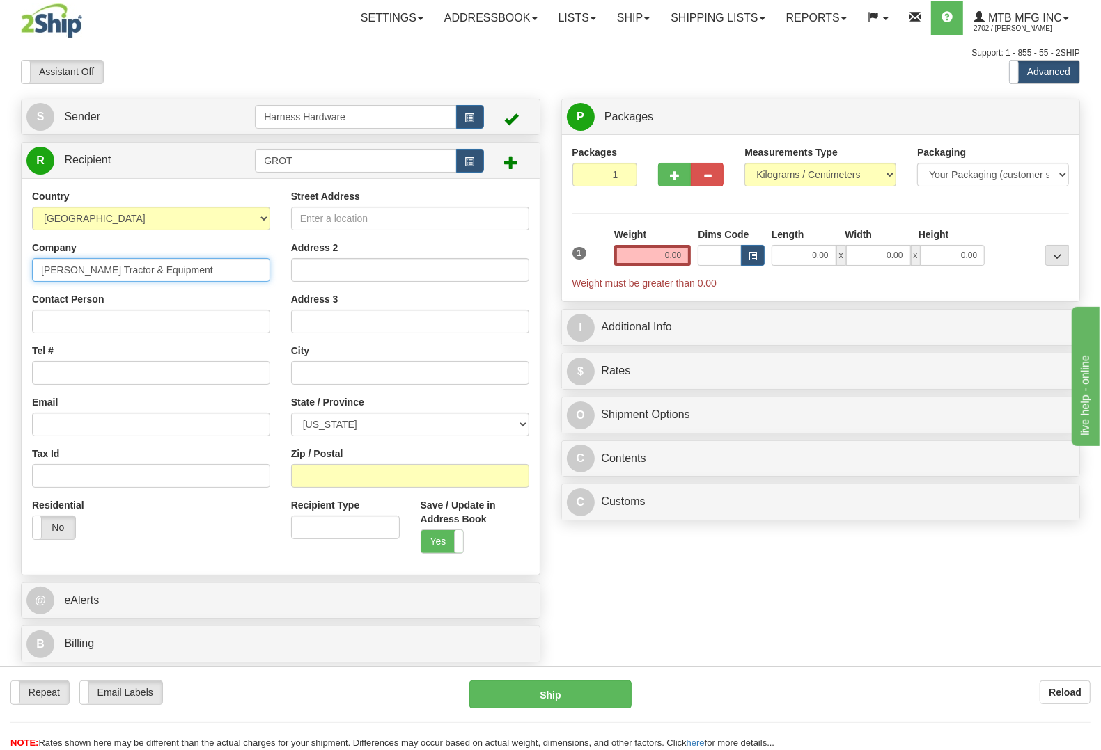
type input "Groff Tractor & Equipment"
paste input "Groff Tractor & Equipment"
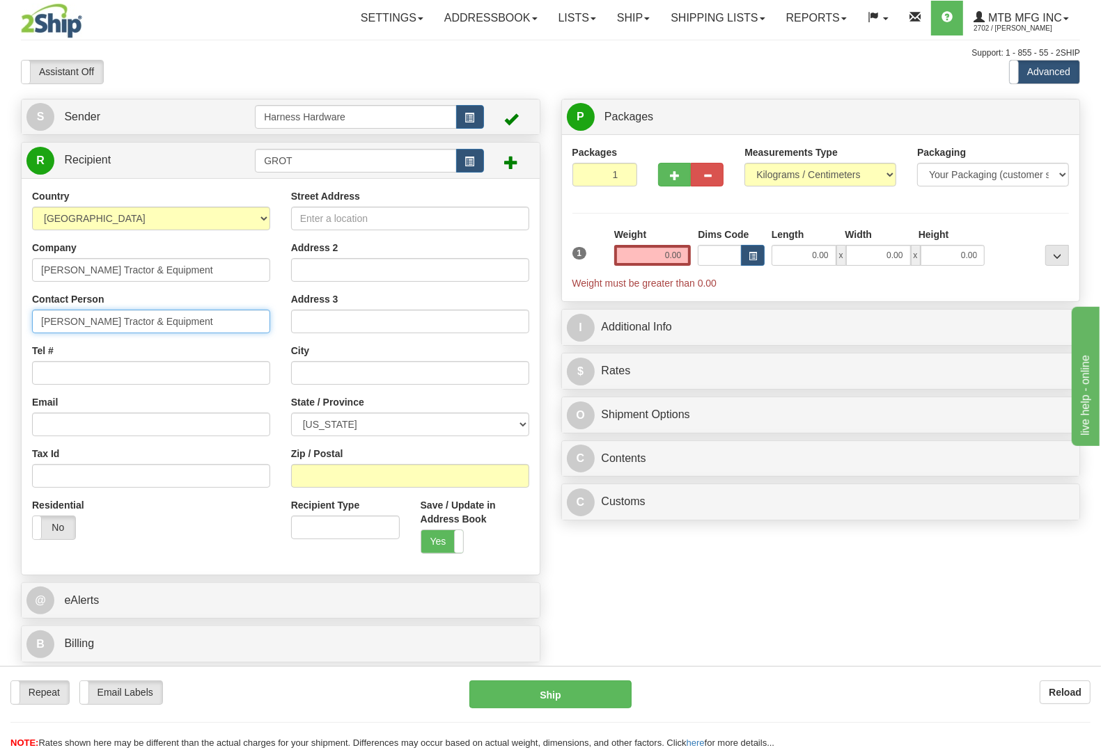
type input "Groff Tractor & Equipment"
click at [52, 371] on input "Tel #" at bounding box center [151, 373] width 238 height 24
paste input "724-755-0124"
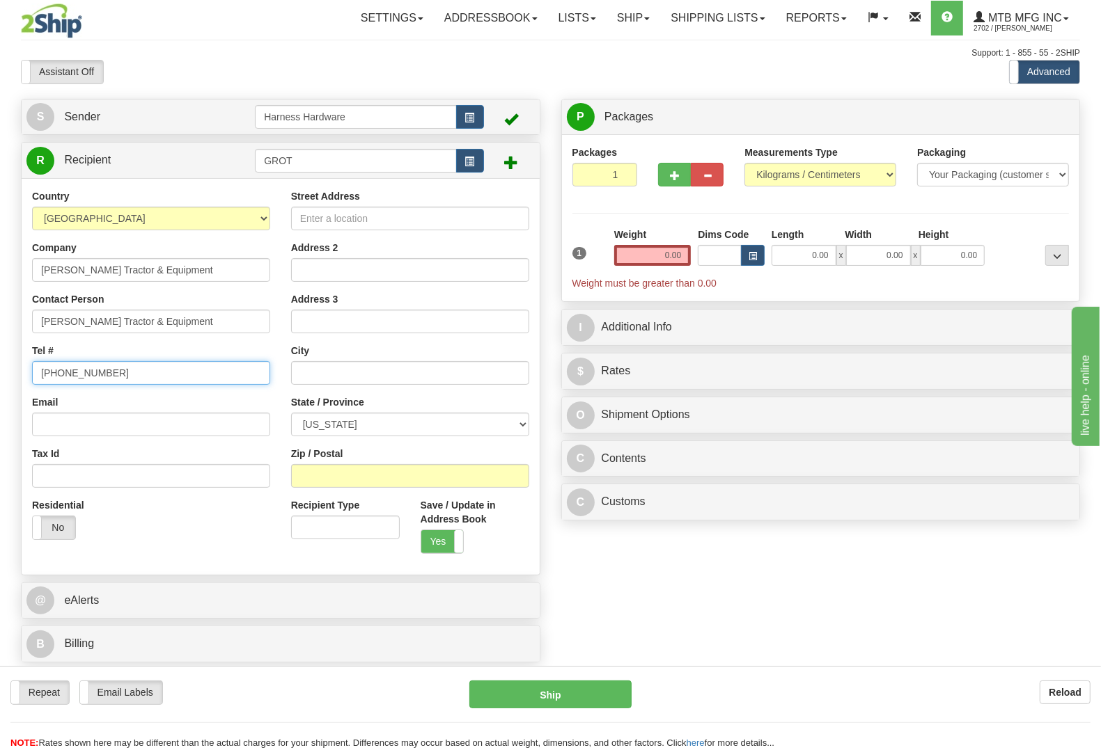
type input "724-755-0124"
click at [460, 216] on input "Street Address" at bounding box center [410, 219] width 238 height 24
paste input "963 S. Center Avenue"
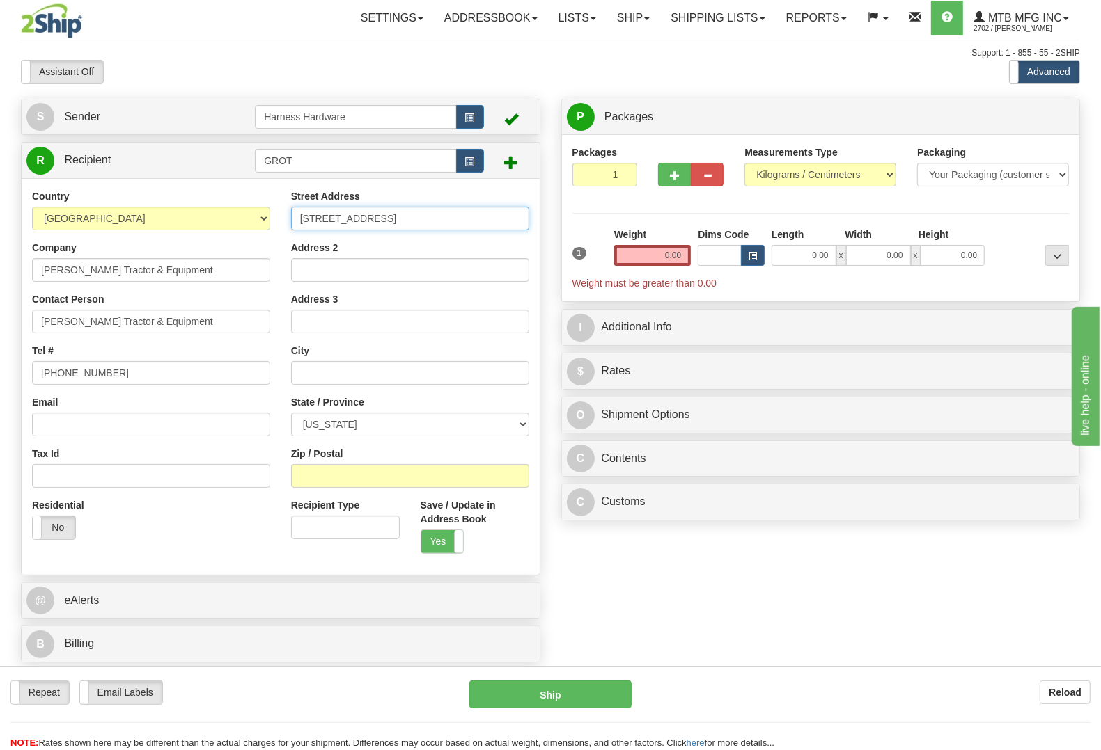
type input "963 S. Center Avenue"
click at [480, 463] on div "Zip / Postal" at bounding box center [410, 467] width 238 height 41
click at [478, 468] on input "Zip / Postal" at bounding box center [410, 476] width 238 height 24
paste input "15672"
type input "15672"
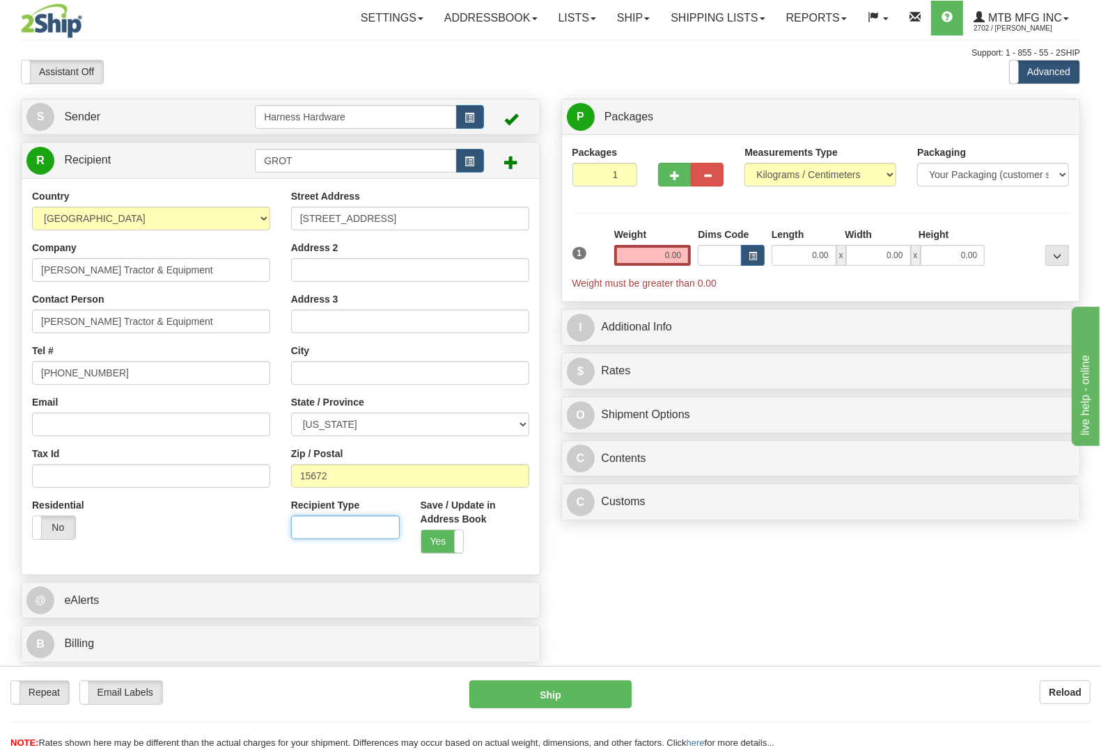
type input "NEW STANTON"
select select "PA"
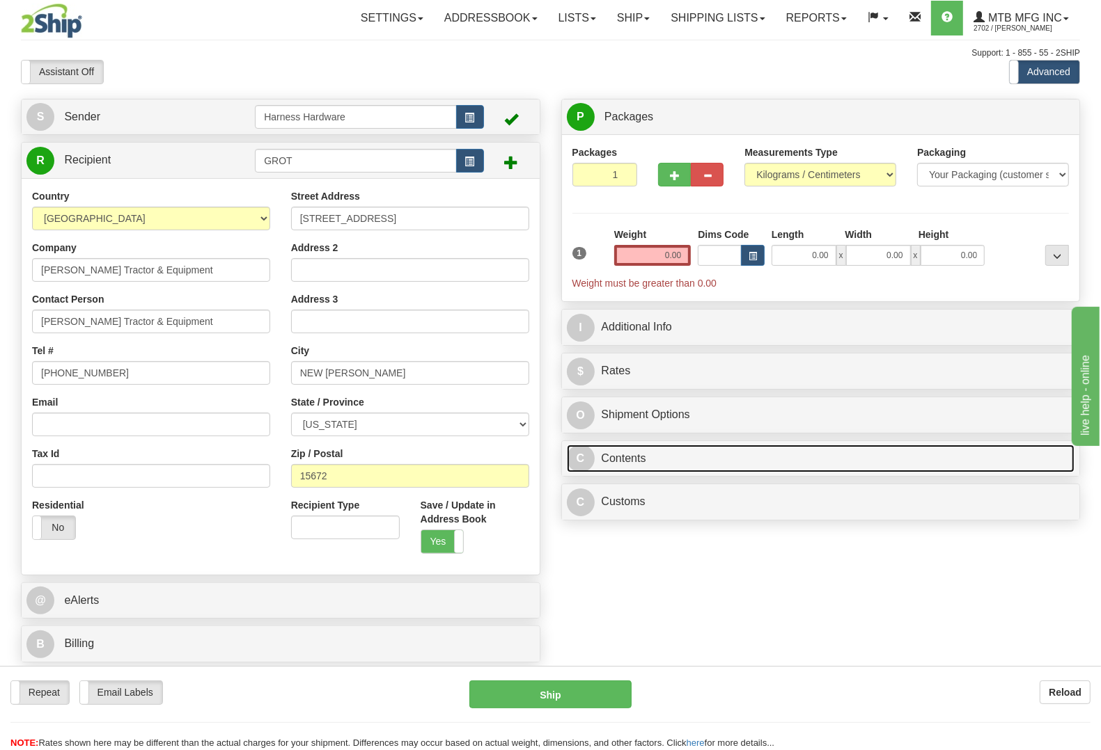
click at [662, 467] on link "C Contents" at bounding box center [821, 459] width 508 height 29
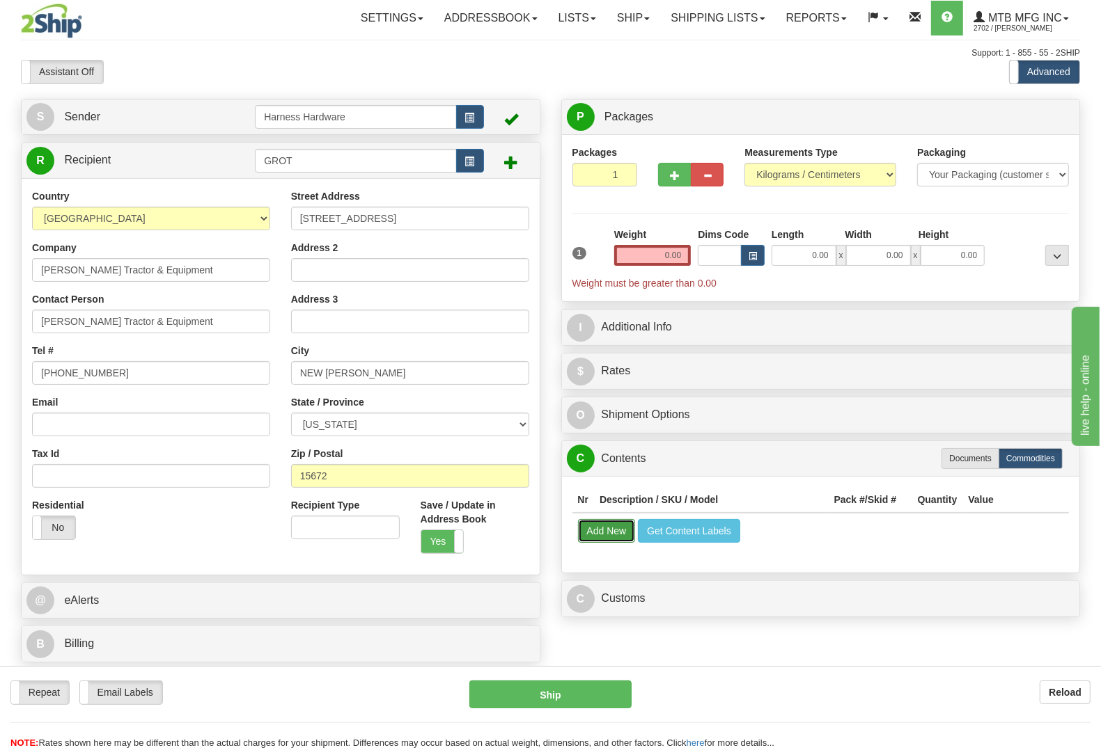
click at [616, 538] on button "Add New" at bounding box center [607, 531] width 58 height 24
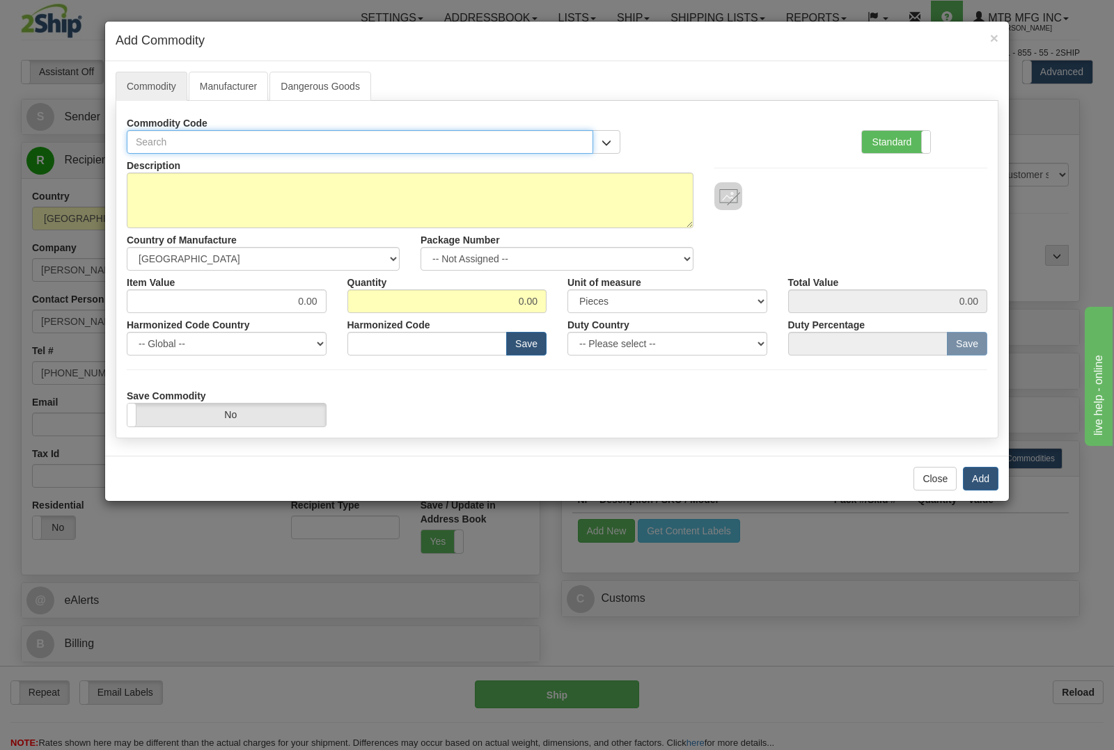
click at [392, 141] on input "text" at bounding box center [360, 142] width 466 height 24
type input "4"
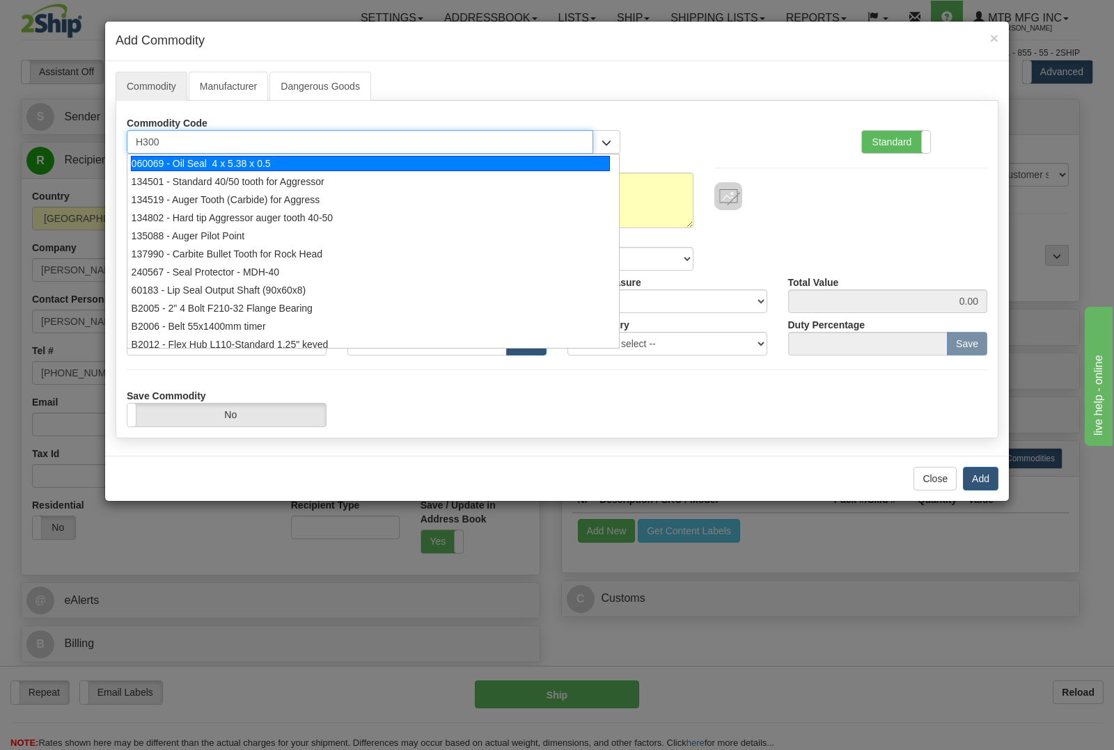
type input "H3000"
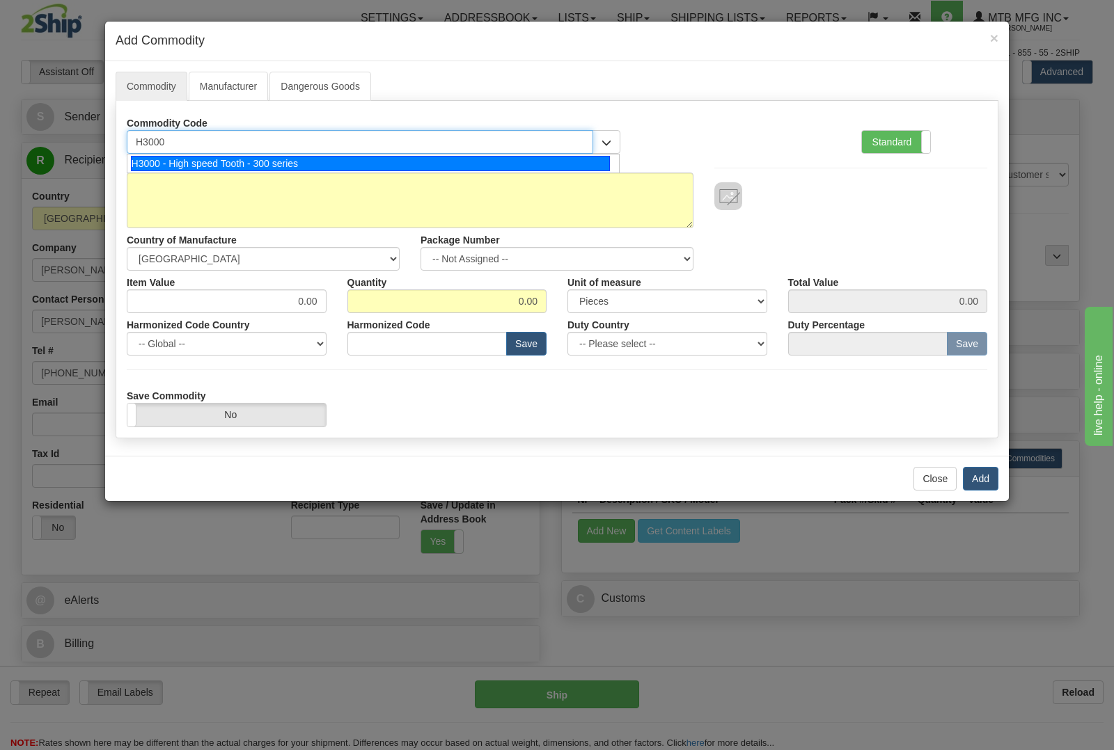
click at [485, 164] on div "H3000 - High speed Tooth - 300 series" at bounding box center [371, 163] width 480 height 15
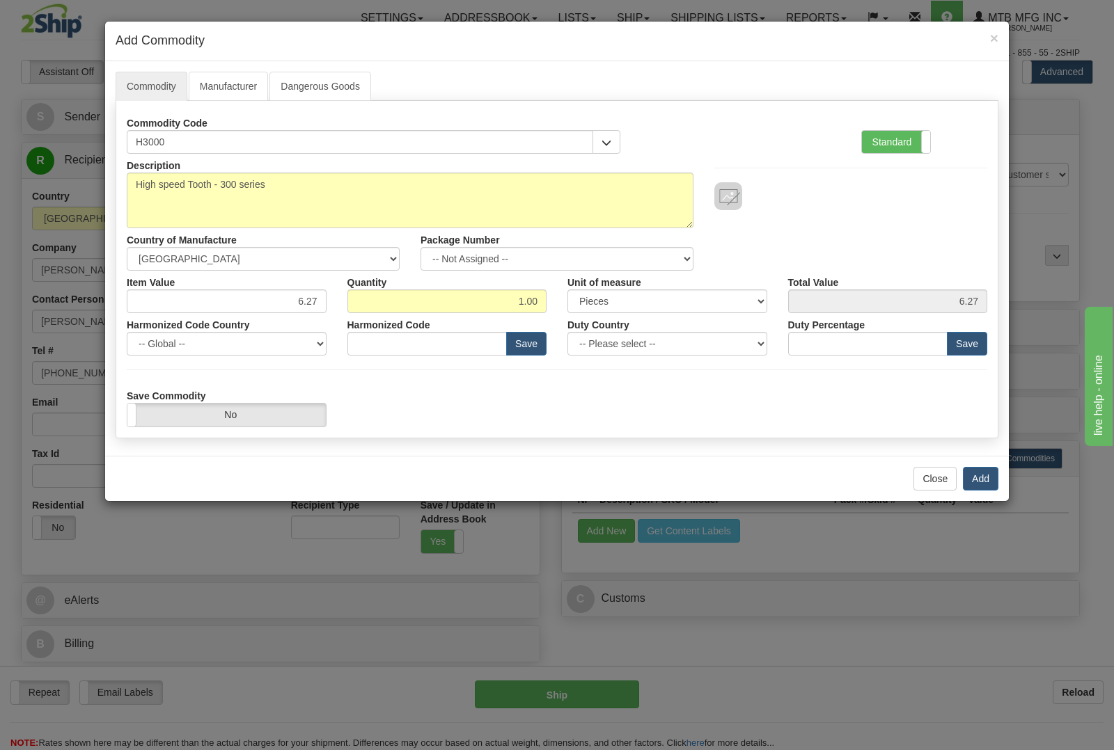
type input "8436.80.0090"
drag, startPoint x: 585, startPoint y: 308, endPoint x: 604, endPoint y: 310, distance: 18.3
click at [604, 310] on div "Item Value 6.27 Quantity 1.00 Unit of measure 3 Thousand Square Inches Adjustme…" at bounding box center [556, 292] width 881 height 42
type input "24"
type input "150.48"
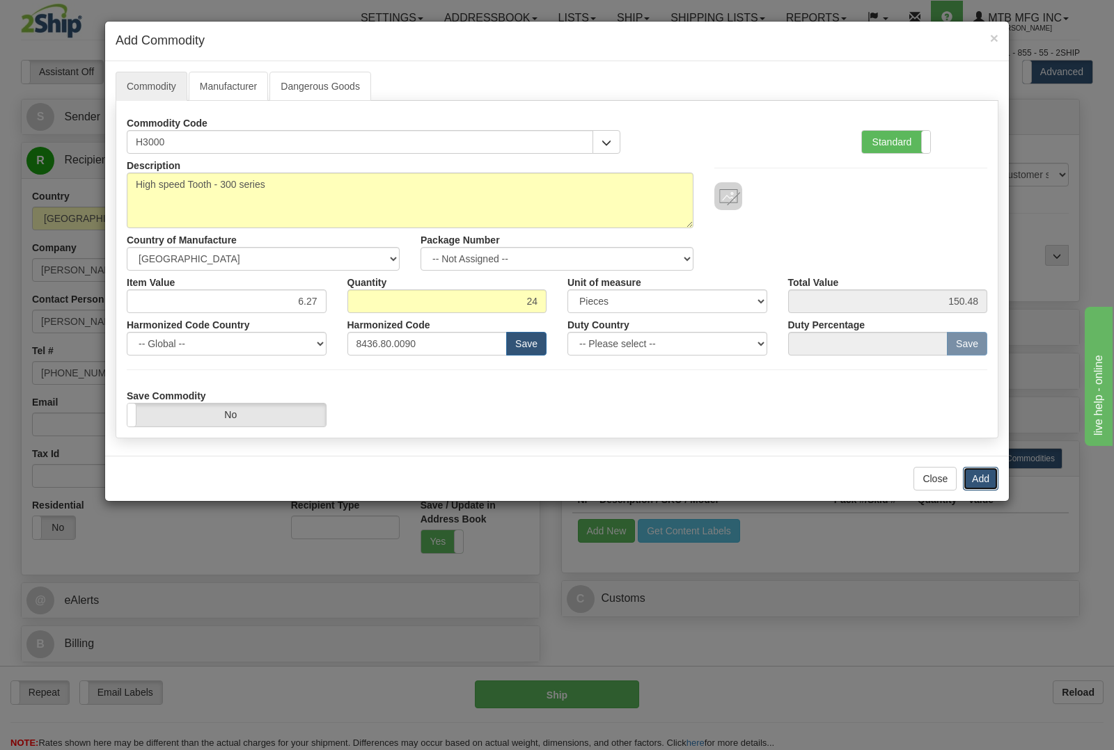
click at [978, 475] on button "Add" at bounding box center [981, 479] width 36 height 24
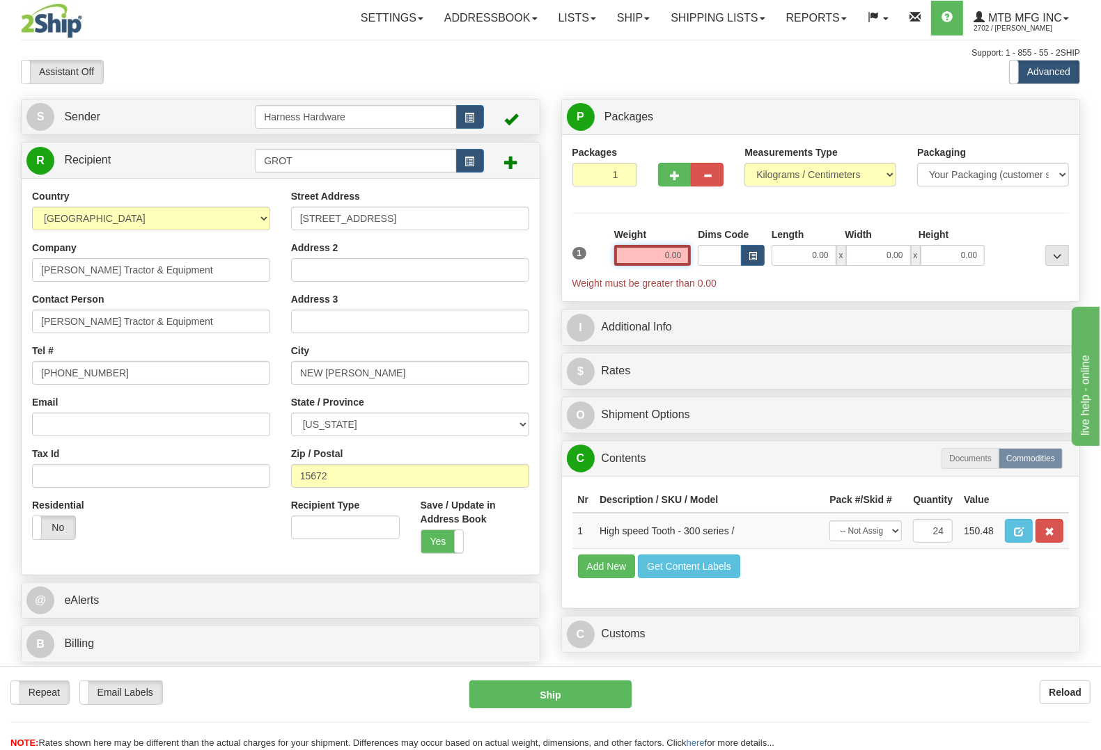
click at [649, 265] on input "0.00" at bounding box center [652, 255] width 77 height 21
type input "2.00"
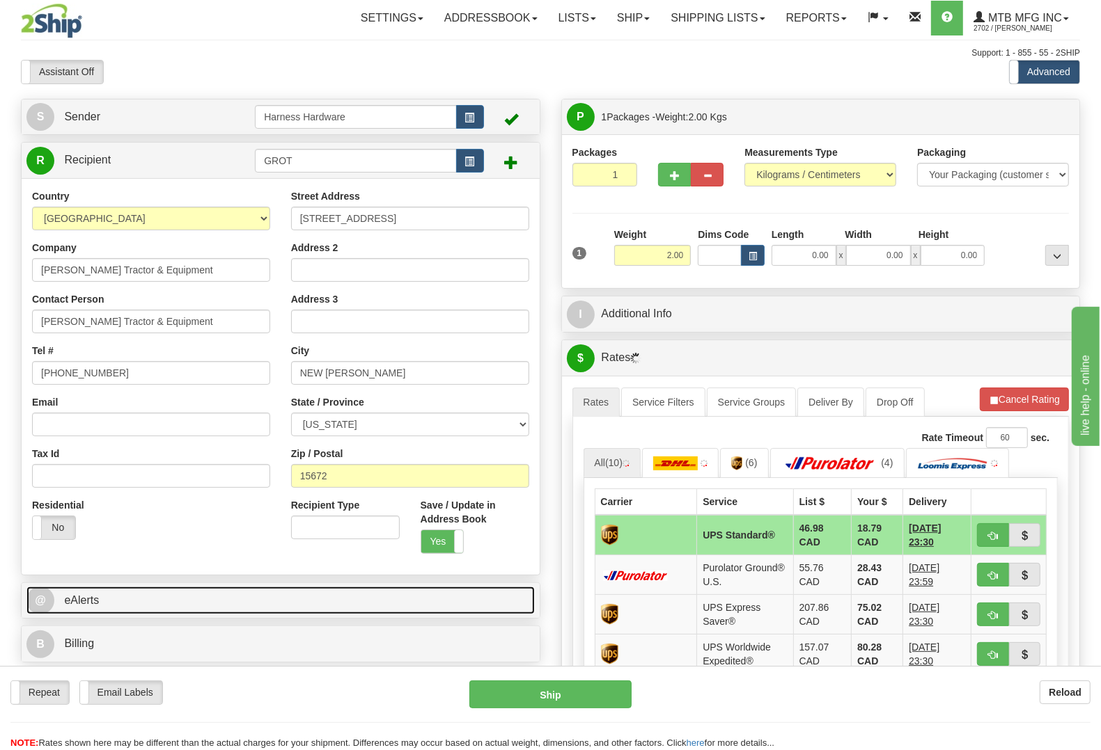
click at [226, 604] on link "@ eAlerts" at bounding box center [280, 601] width 508 height 29
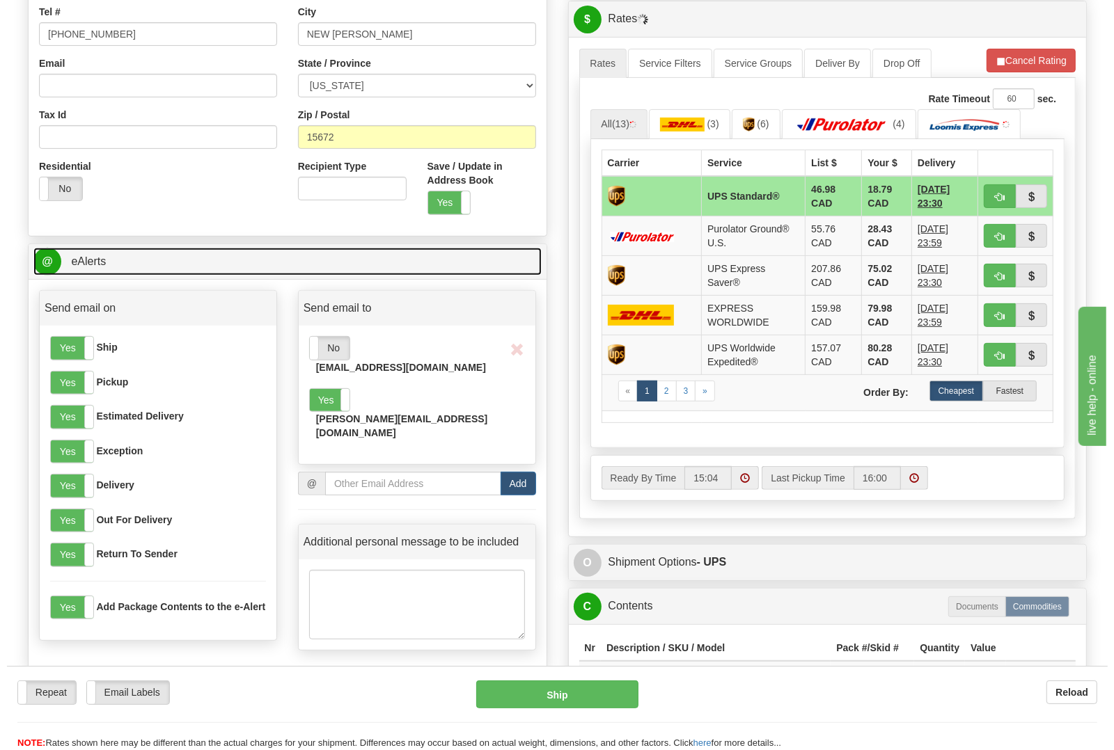
scroll to position [348, 0]
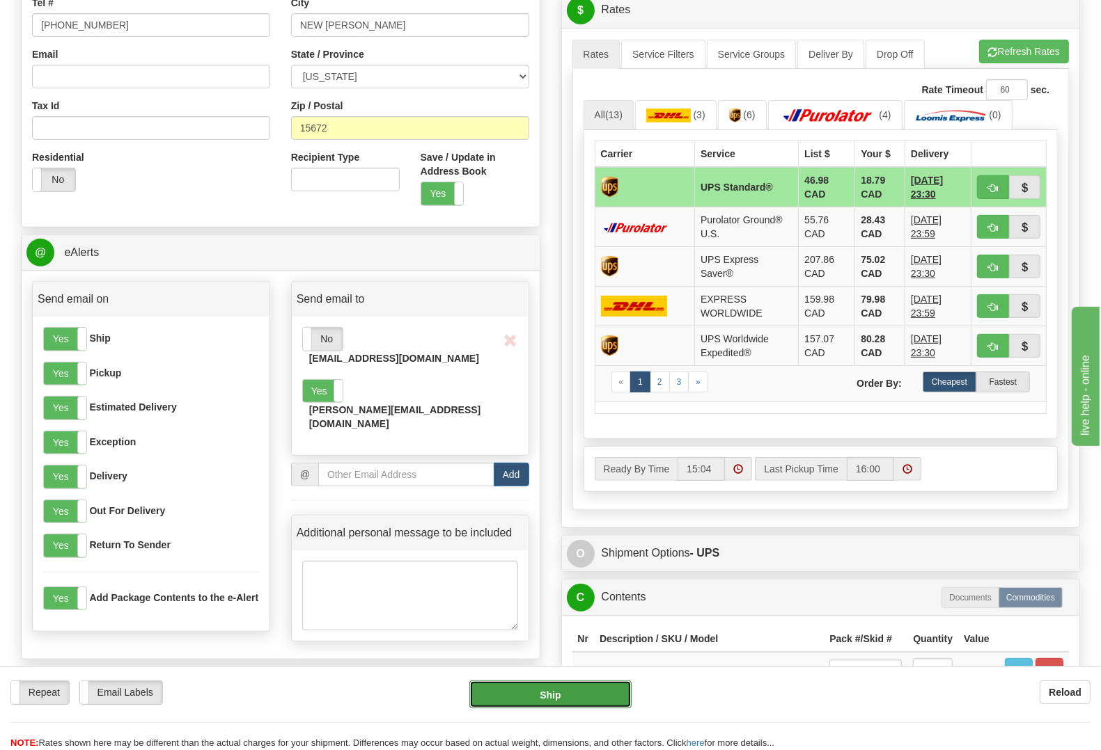
click at [530, 694] on button "Ship" at bounding box center [550, 695] width 162 height 28
type input "11"
